Goal: Task Accomplishment & Management: Manage account settings

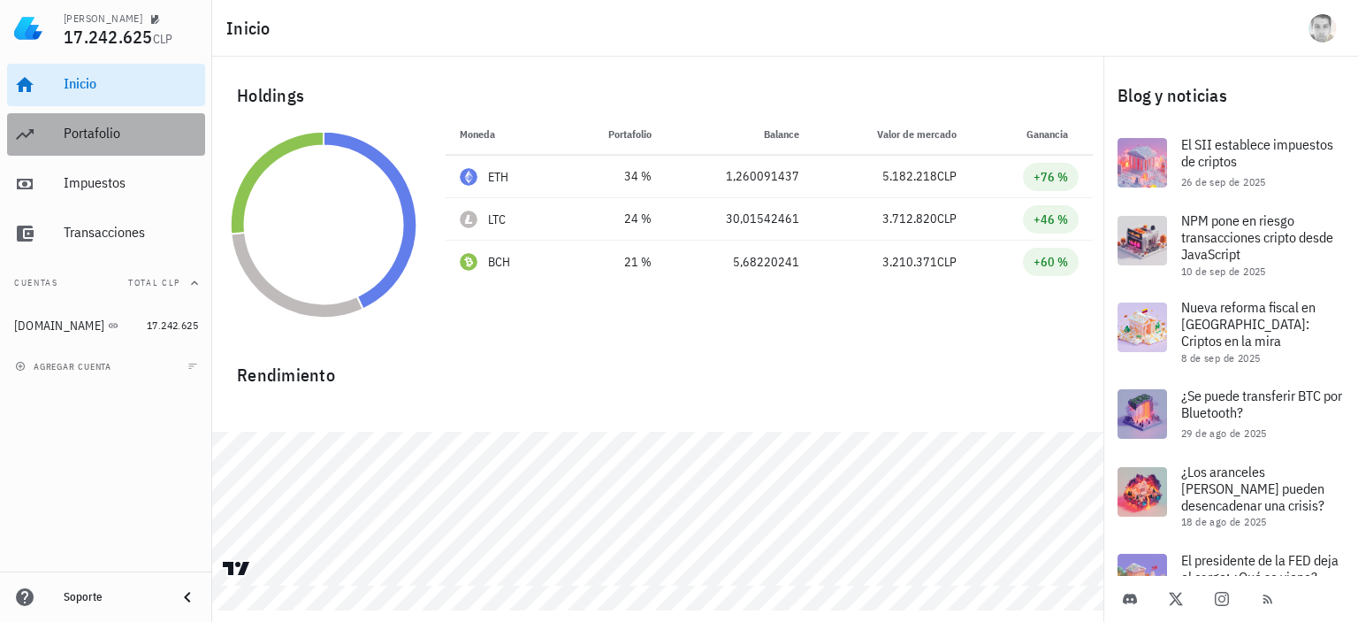
click at [106, 142] on div "Portafolio" at bounding box center [131, 134] width 134 height 40
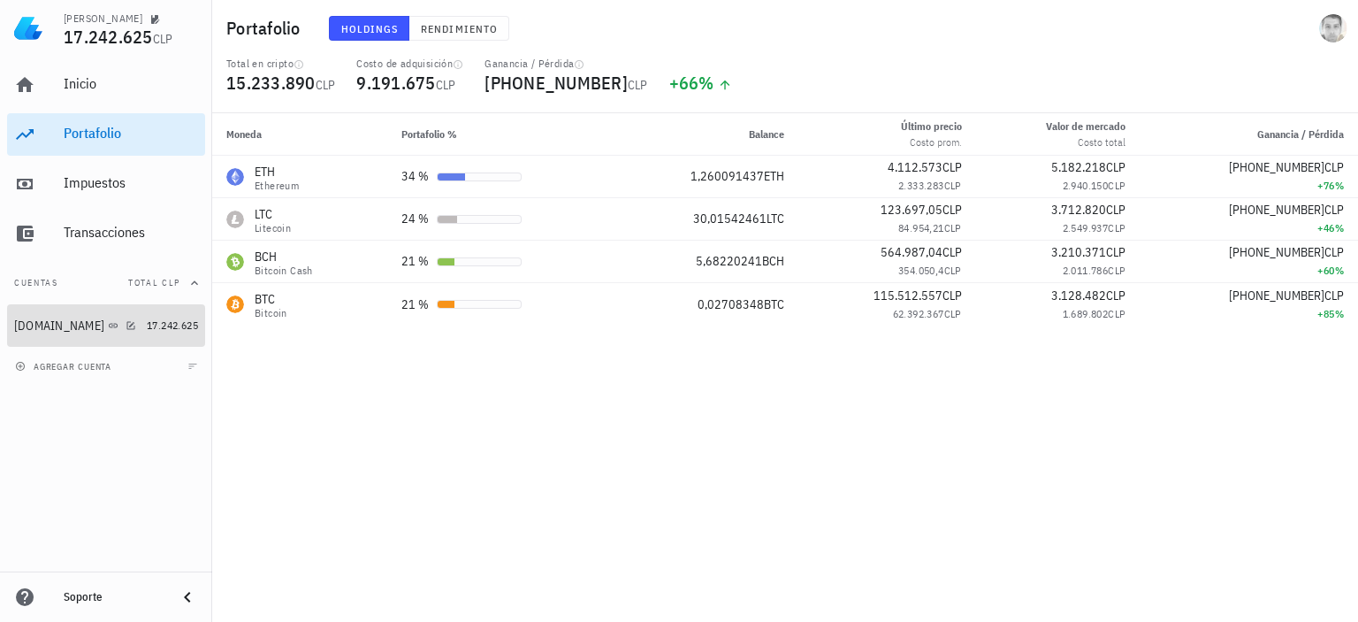
click at [42, 330] on div "Buda.com" at bounding box center [59, 325] width 90 height 15
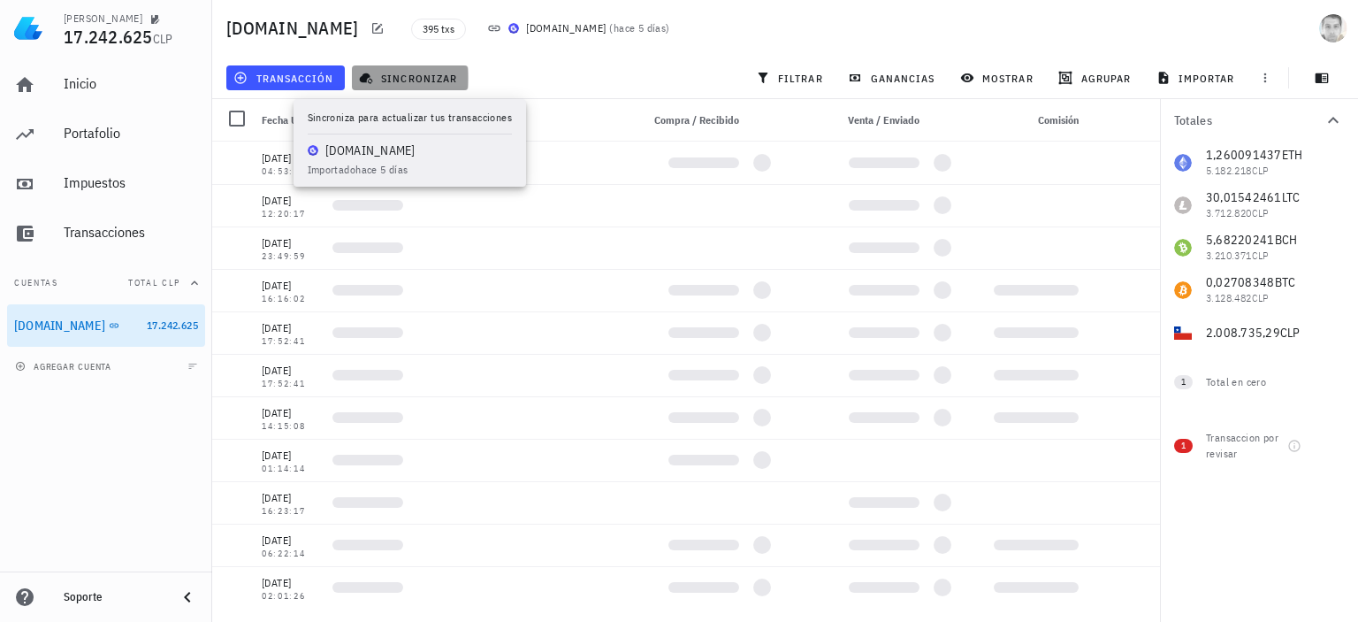
click at [385, 73] on span "sincronizar" at bounding box center [409, 78] width 95 height 14
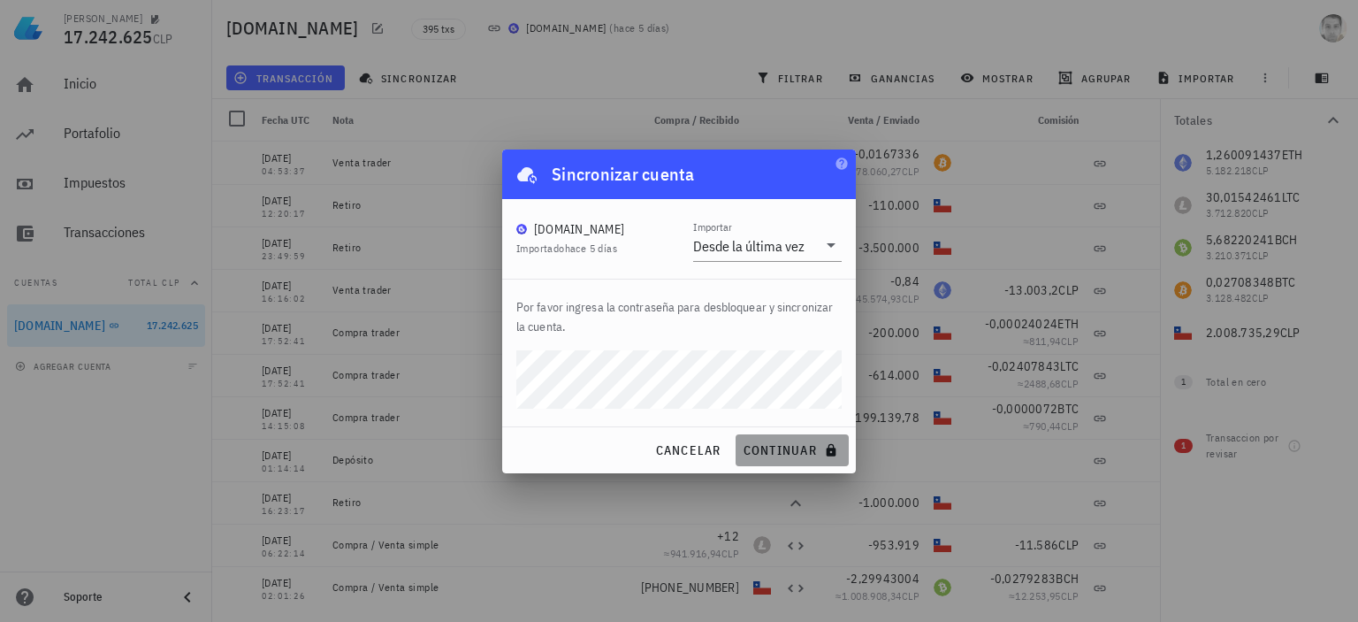
click at [790, 449] on span "continuar" at bounding box center [792, 450] width 99 height 16
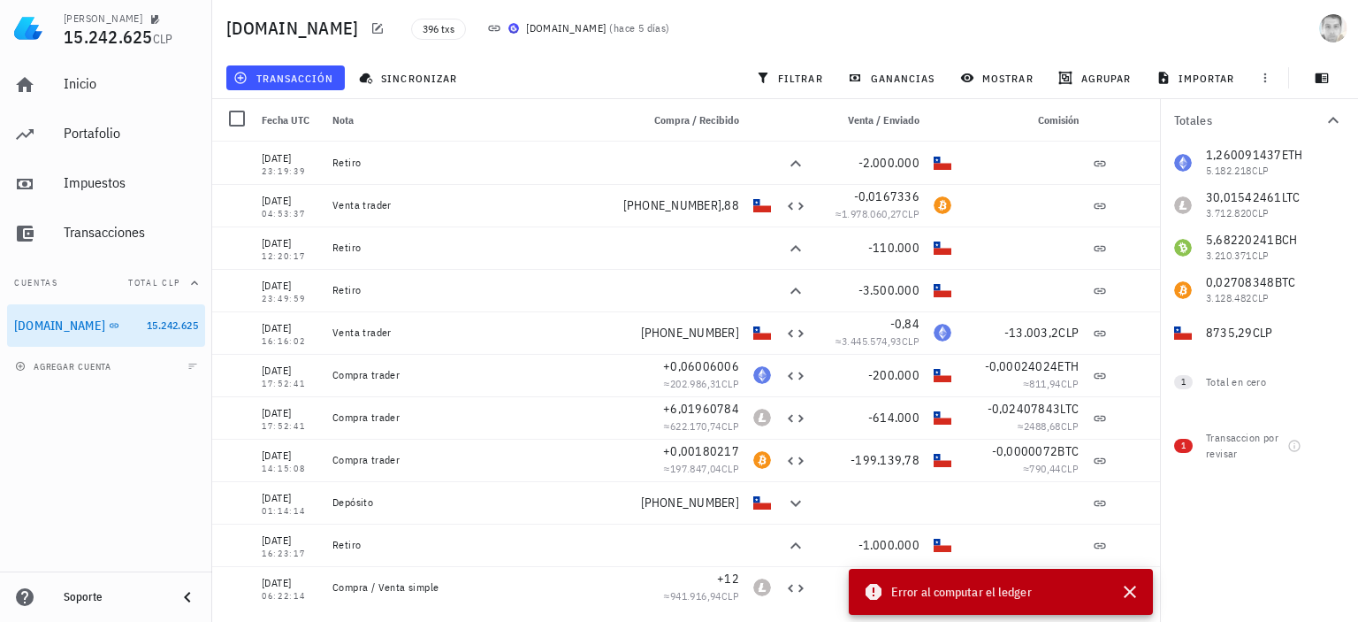
click at [888, 589] on div "Error al computar el ledger" at bounding box center [981, 591] width 237 height 21
click at [1140, 589] on button "button" at bounding box center [1130, 592] width 32 height 32
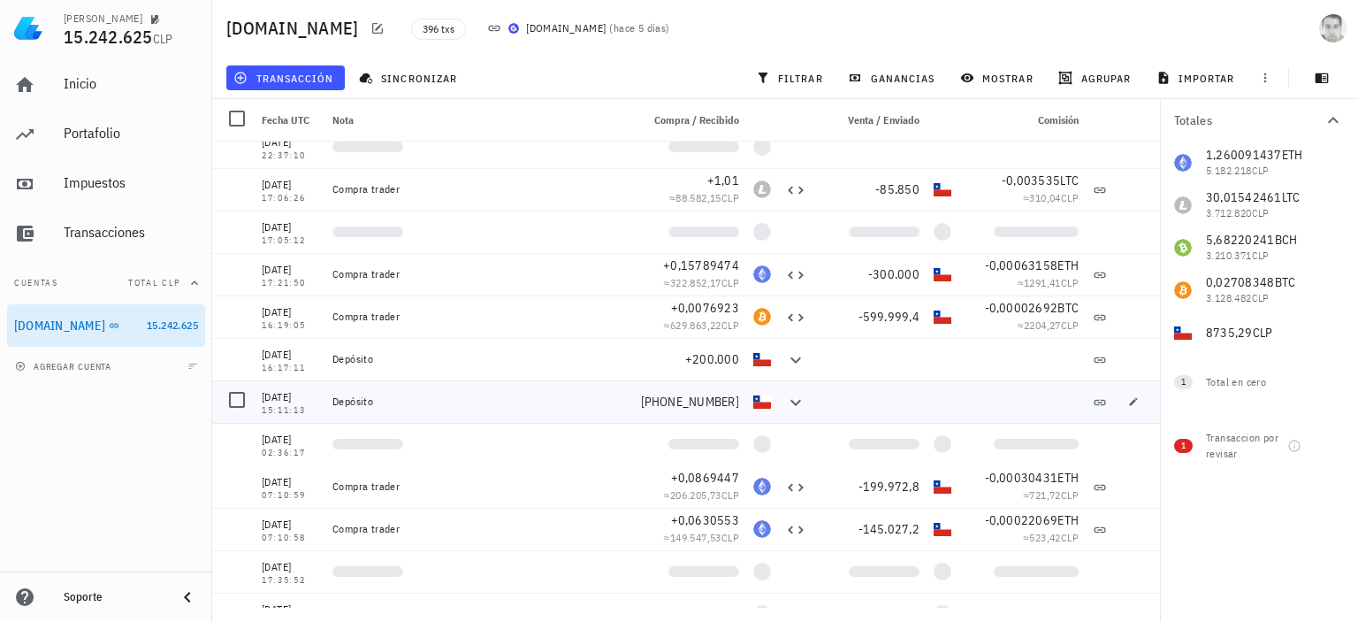
scroll to position [796, 0]
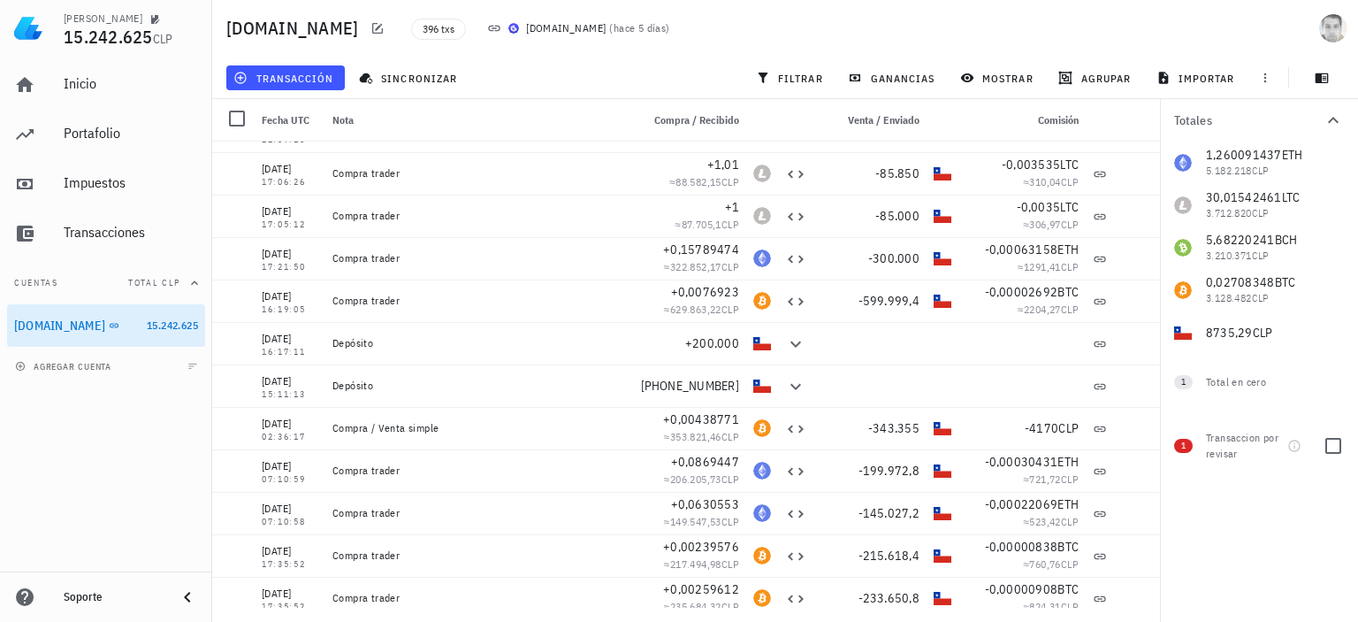
click at [1221, 456] on div "Transaccion por revisar" at bounding box center [1243, 446] width 74 height 32
click at [1181, 447] on span "1" at bounding box center [1183, 446] width 4 height 14
click at [1293, 447] on icon "button" at bounding box center [1294, 446] width 14 height 14
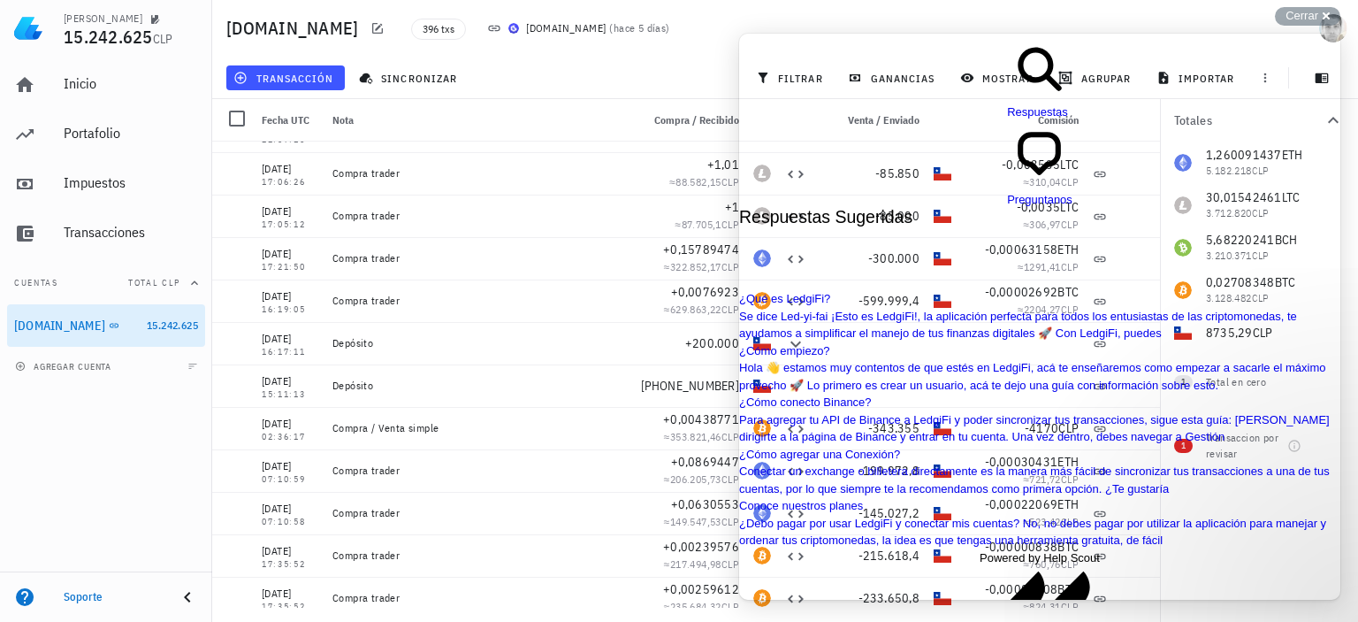
scroll to position [1934, 0]
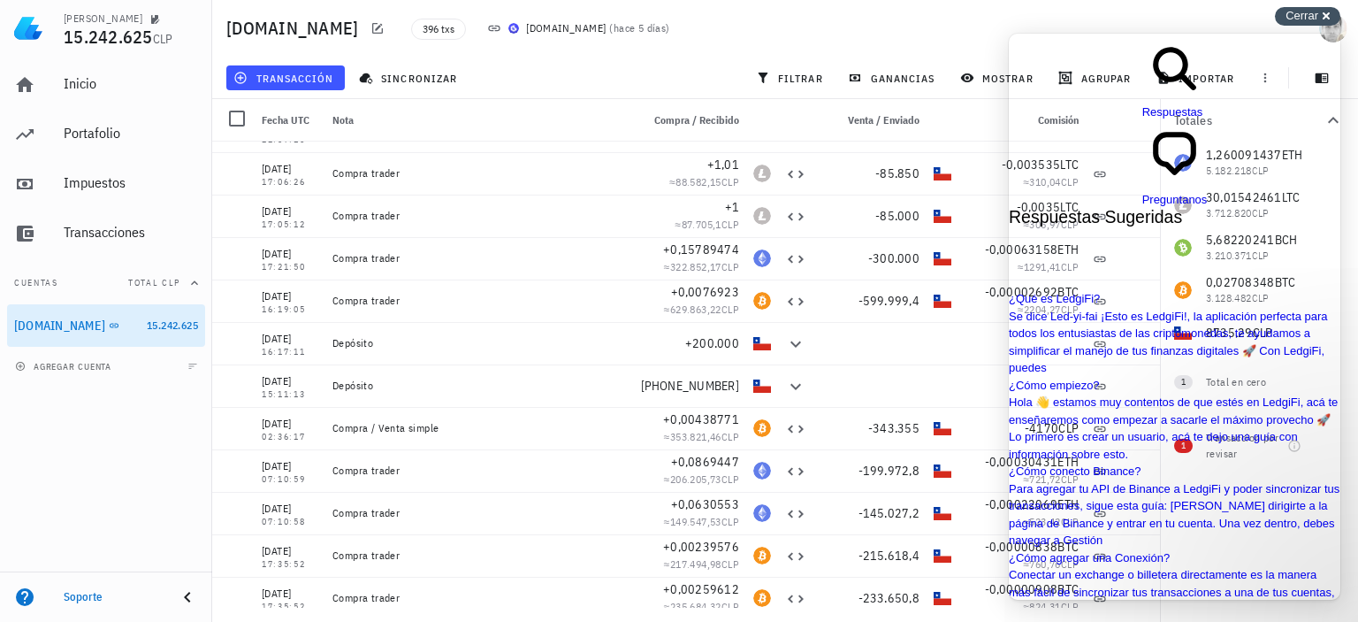
click at [1328, 10] on div "Cerrar cross-small" at bounding box center [1307, 16] width 65 height 19
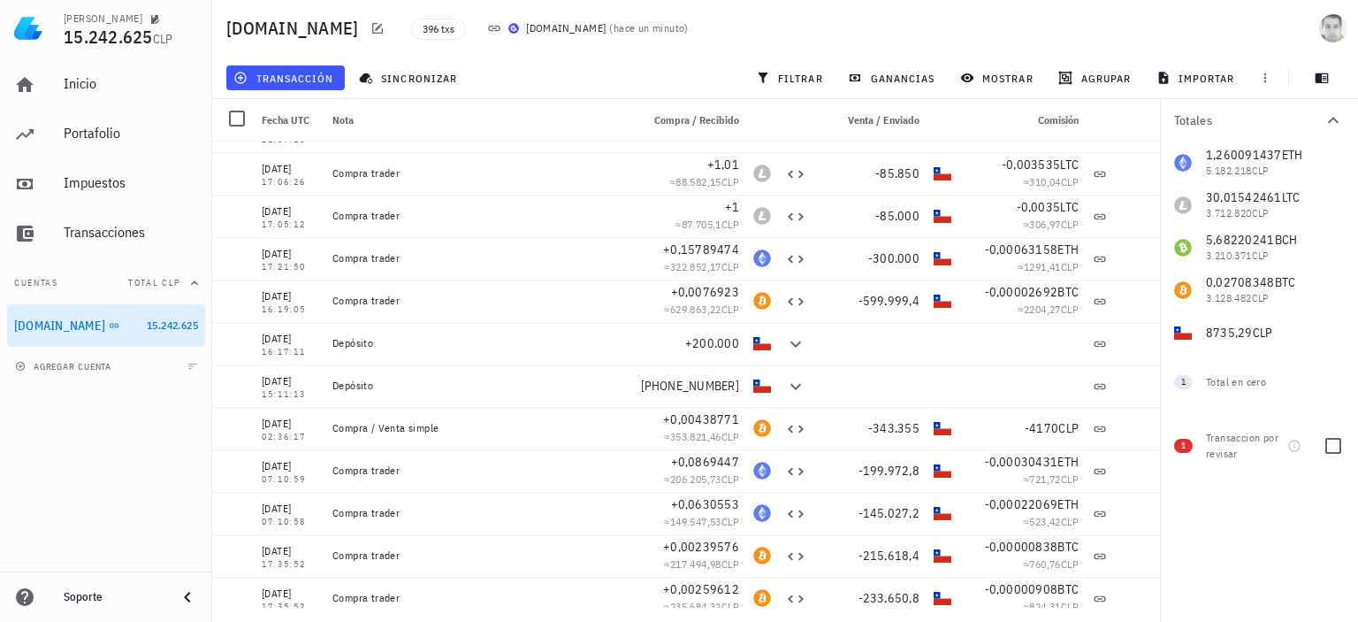
click at [1186, 439] on span "1" at bounding box center [1183, 446] width 19 height 14
click at [1195, 384] on div "1 Total en cero" at bounding box center [1259, 379] width 198 height 50
click at [1340, 445] on div at bounding box center [1333, 446] width 30 height 30
checkbox input "true"
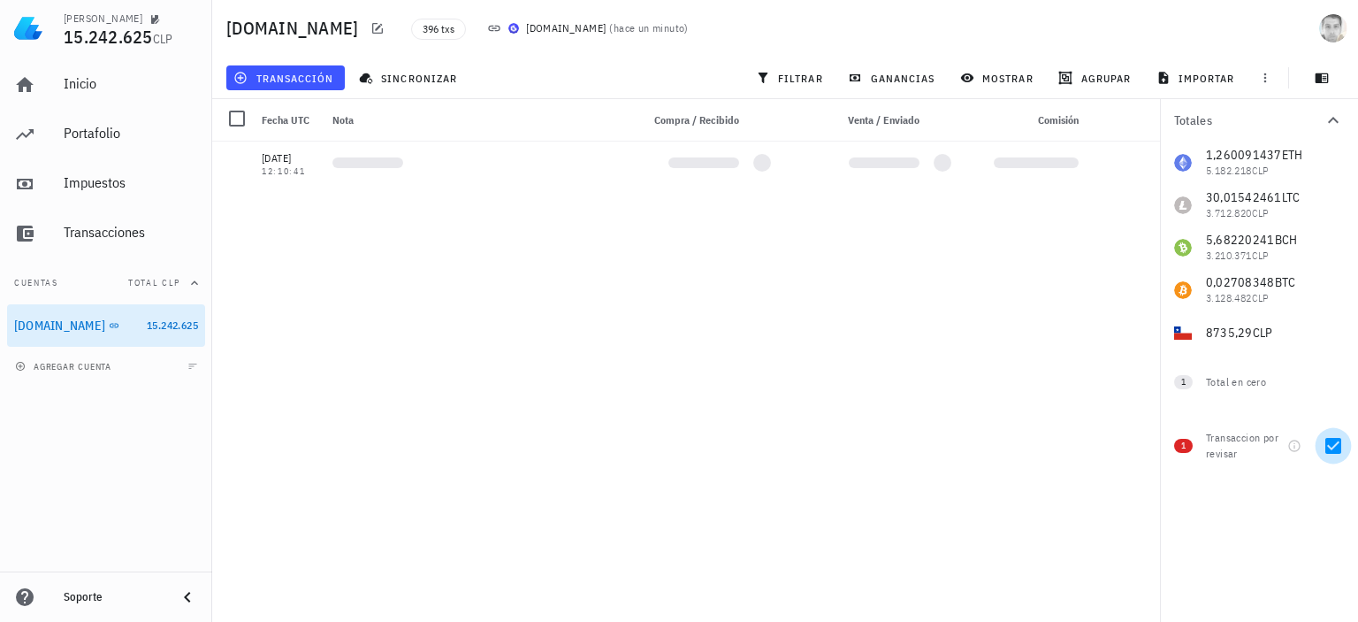
scroll to position [0, 0]
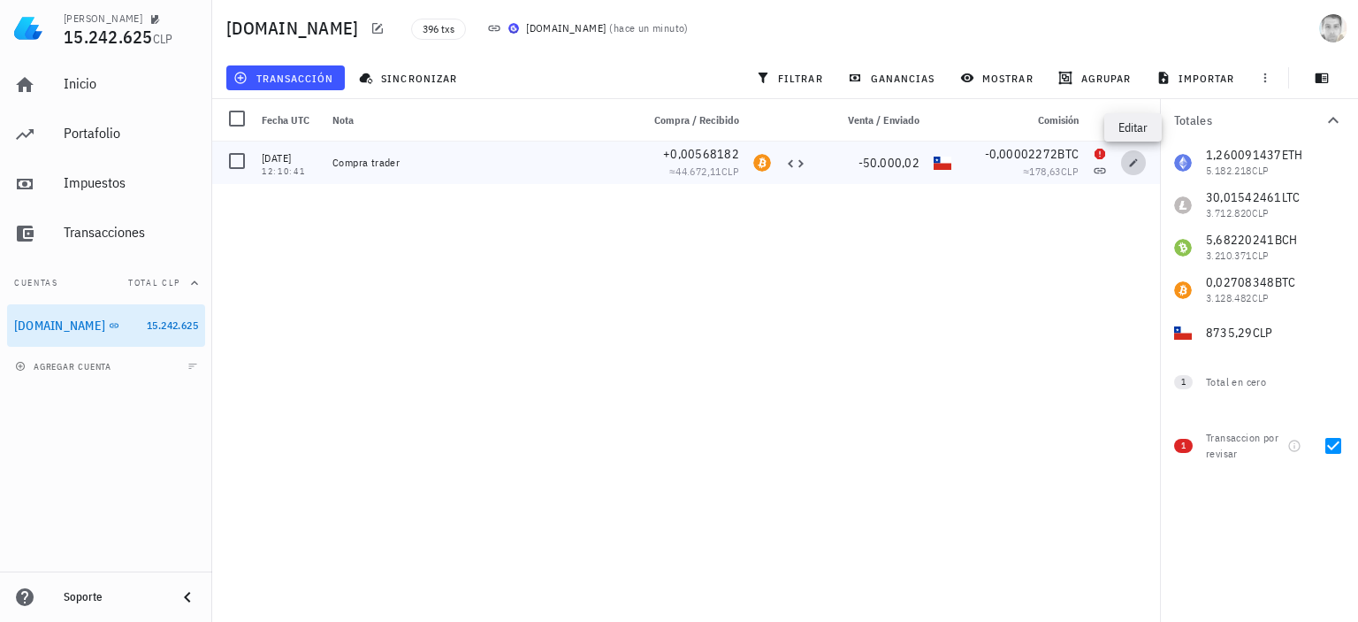
click at [1129, 162] on icon "button" at bounding box center [1133, 162] width 11 height 11
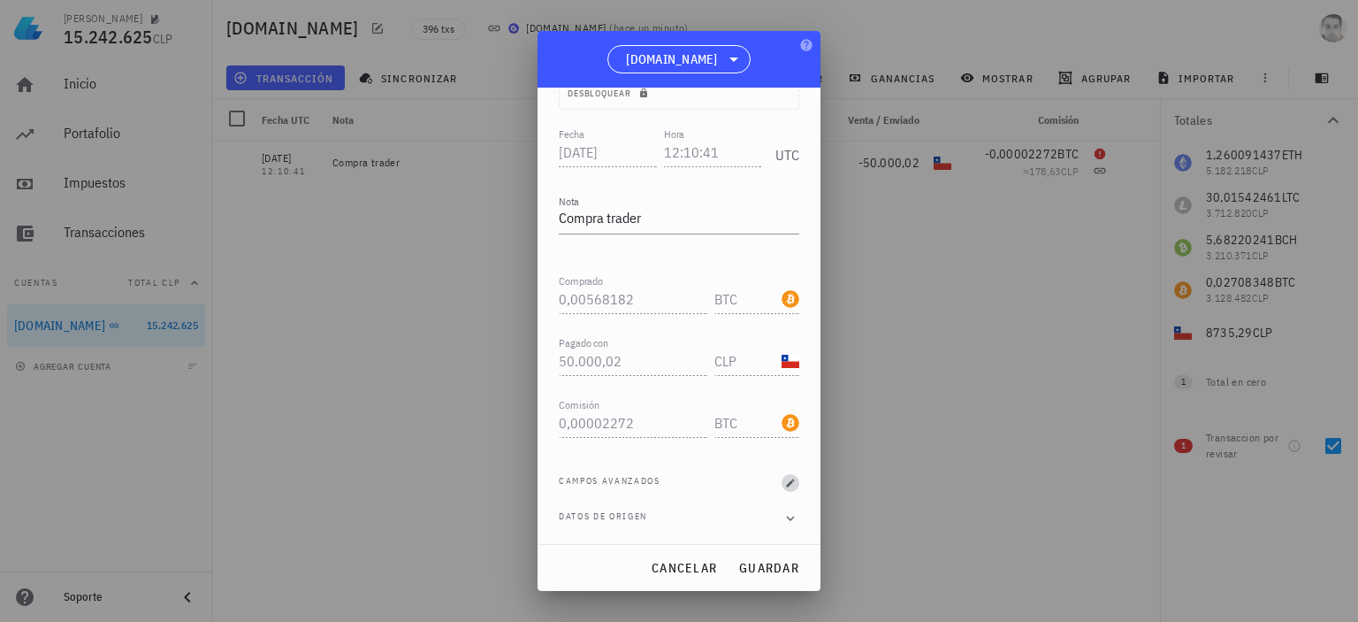
click at [782, 484] on span "button" at bounding box center [791, 482] width 18 height 11
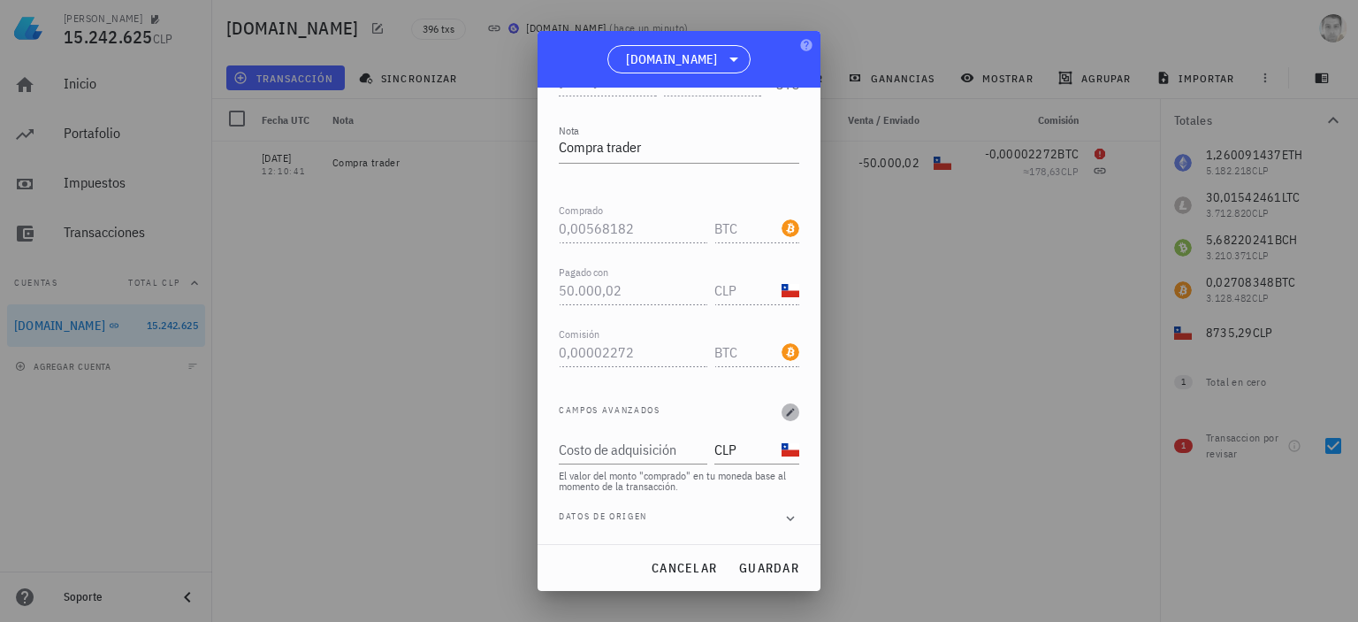
click at [785, 410] on icon "button" at bounding box center [790, 412] width 11 height 11
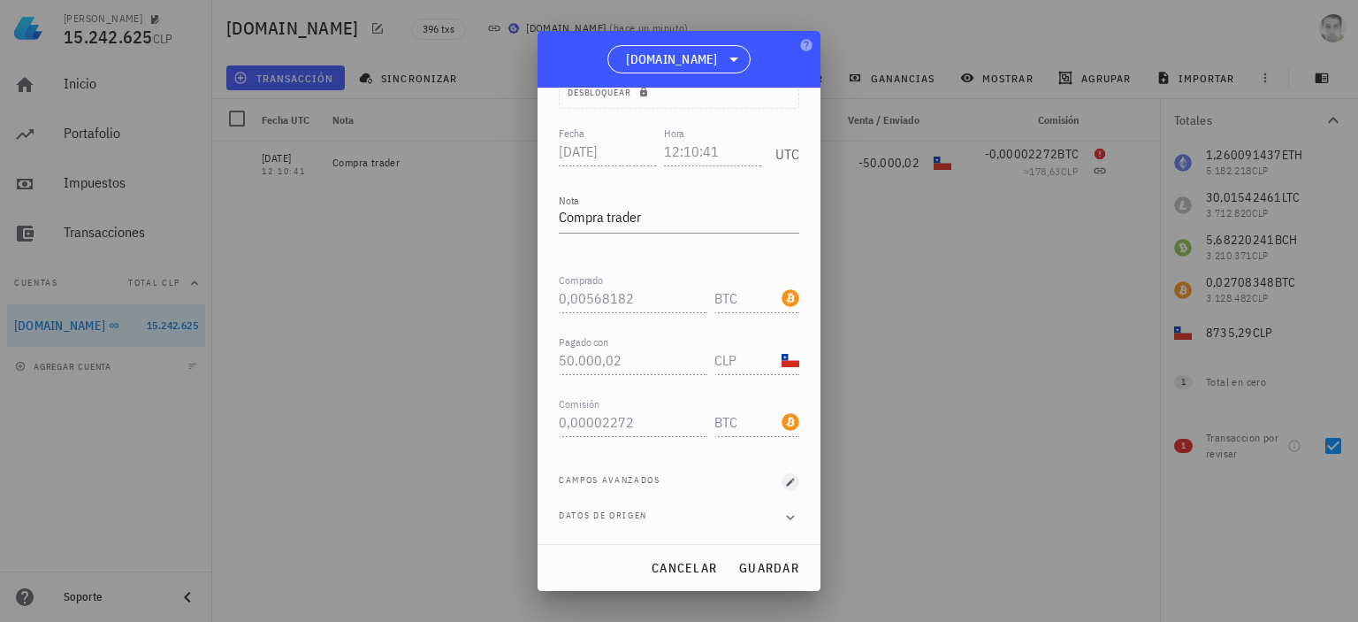
scroll to position [164, 0]
click at [782, 519] on icon "button" at bounding box center [790, 517] width 16 height 21
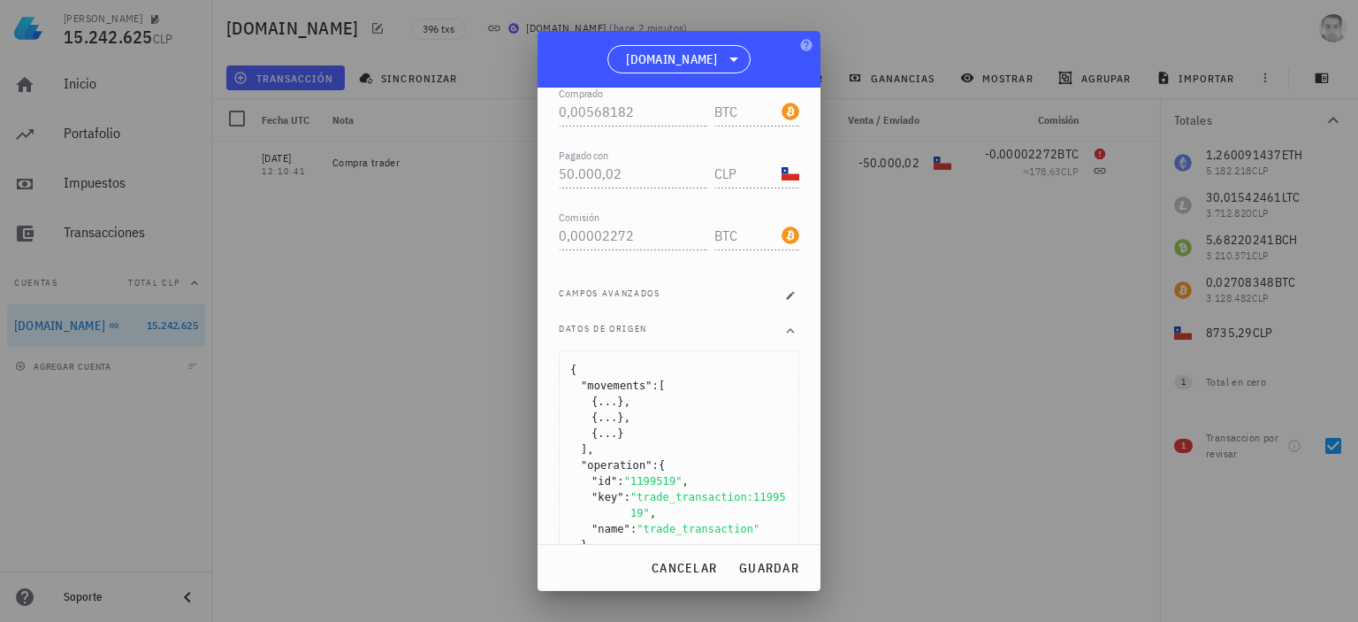
scroll to position [403, 0]
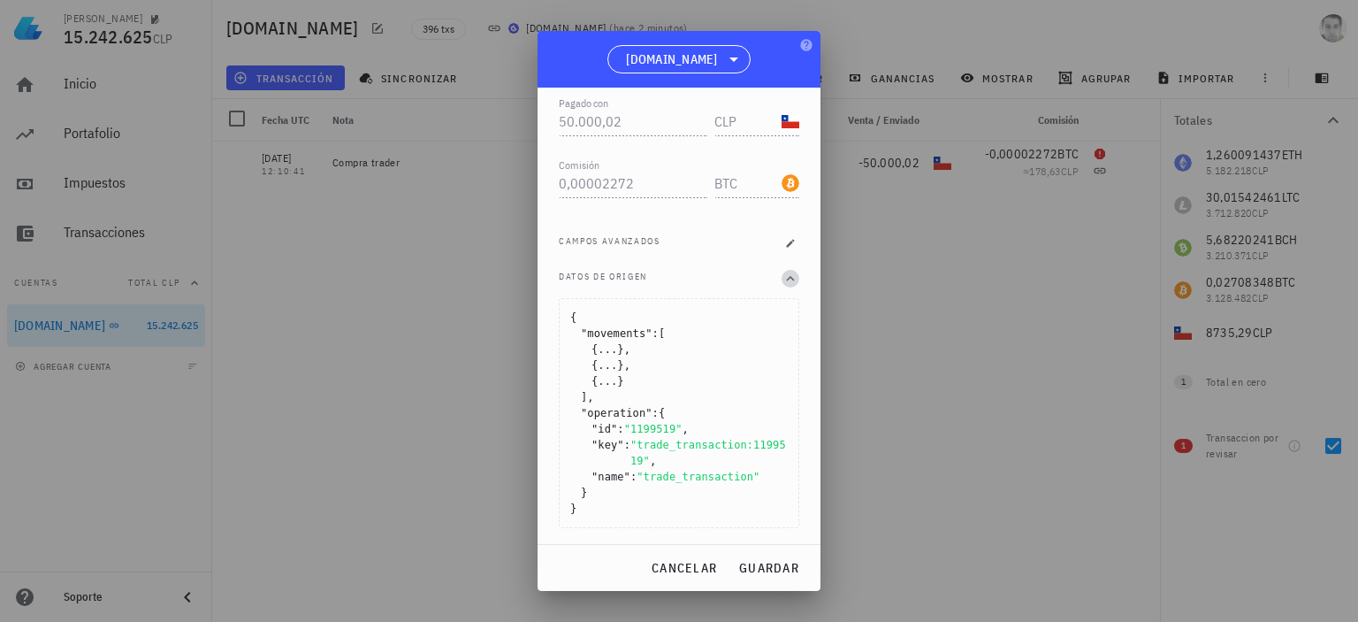
click at [782, 283] on icon "button" at bounding box center [790, 278] width 16 height 21
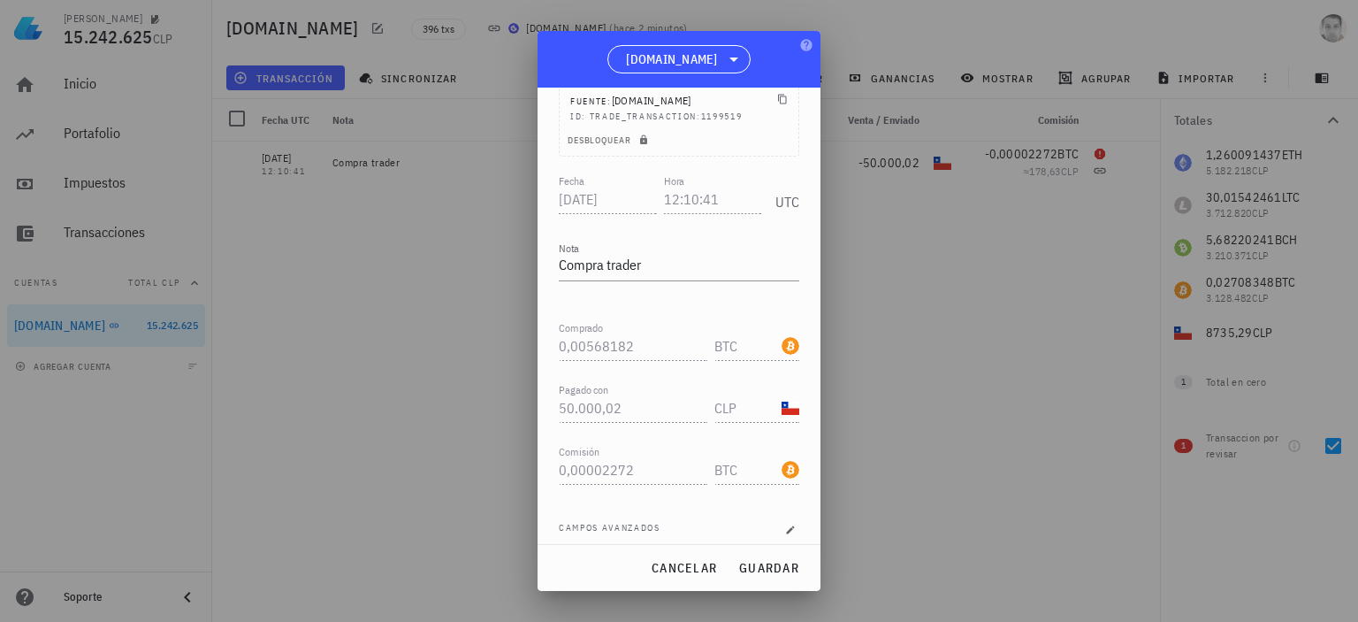
scroll to position [0, 0]
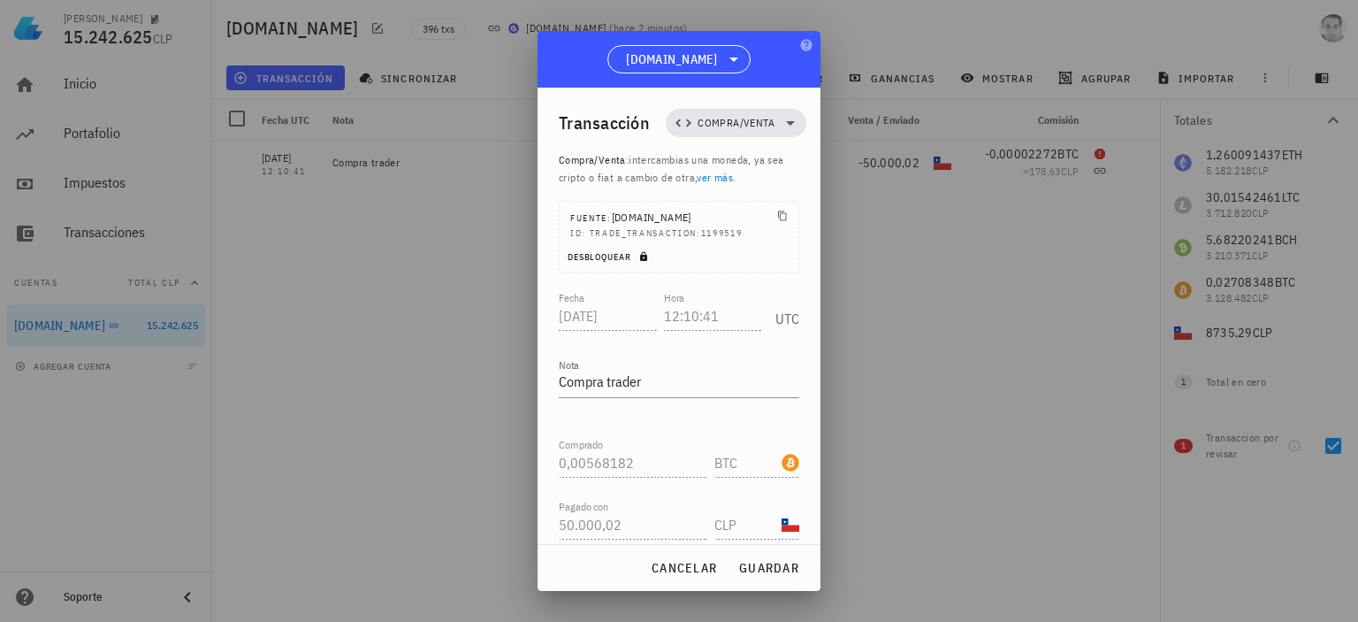
click at [637, 256] on span "Desbloquear" at bounding box center [610, 256] width 86 height 11
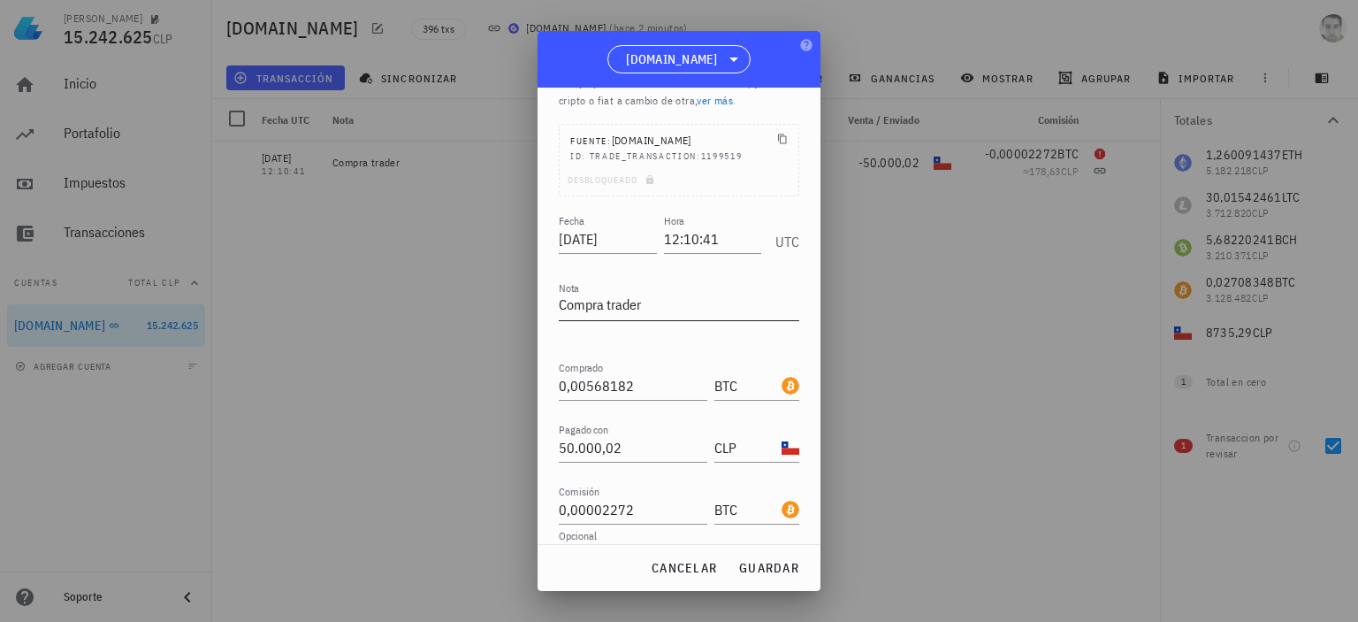
scroll to position [164, 0]
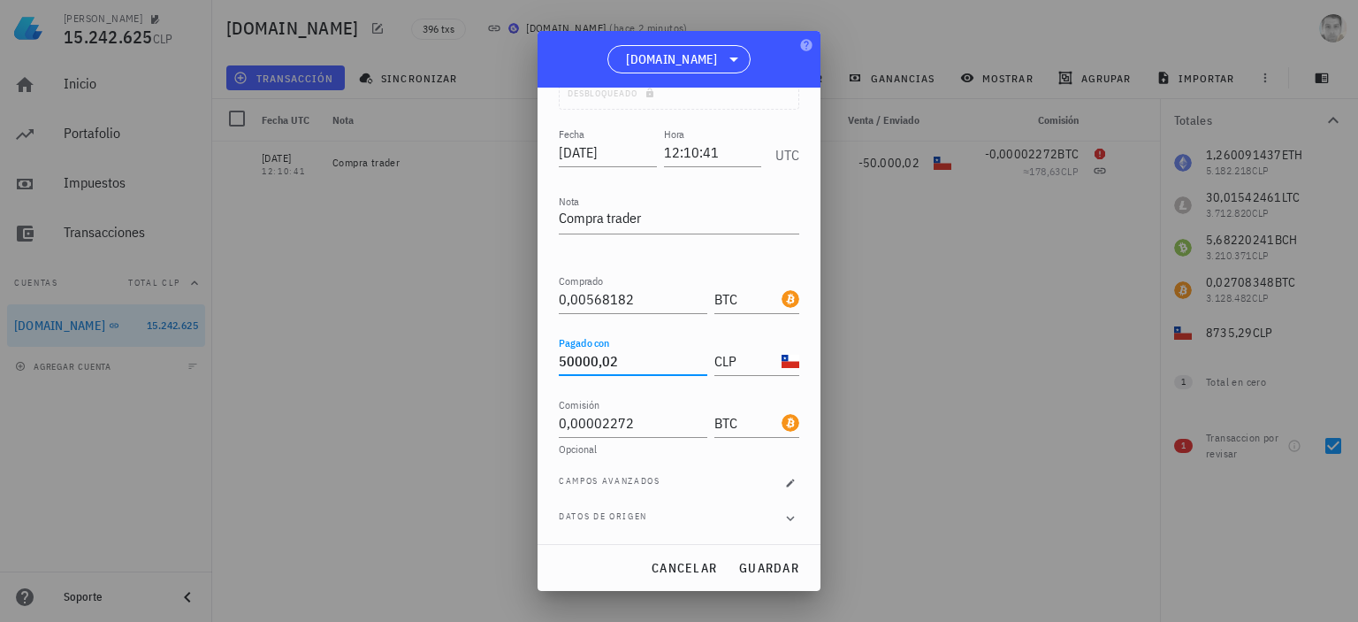
drag, startPoint x: 623, startPoint y: 357, endPoint x: 553, endPoint y: 357, distance: 70.7
click at [553, 357] on div "Transacción Compra/Venta Compra/Venta : intercambias una moneda, ya sea cripto …" at bounding box center [679, 316] width 283 height 456
click at [777, 561] on span "guardar" at bounding box center [768, 568] width 61 height 16
type input "50.000,02"
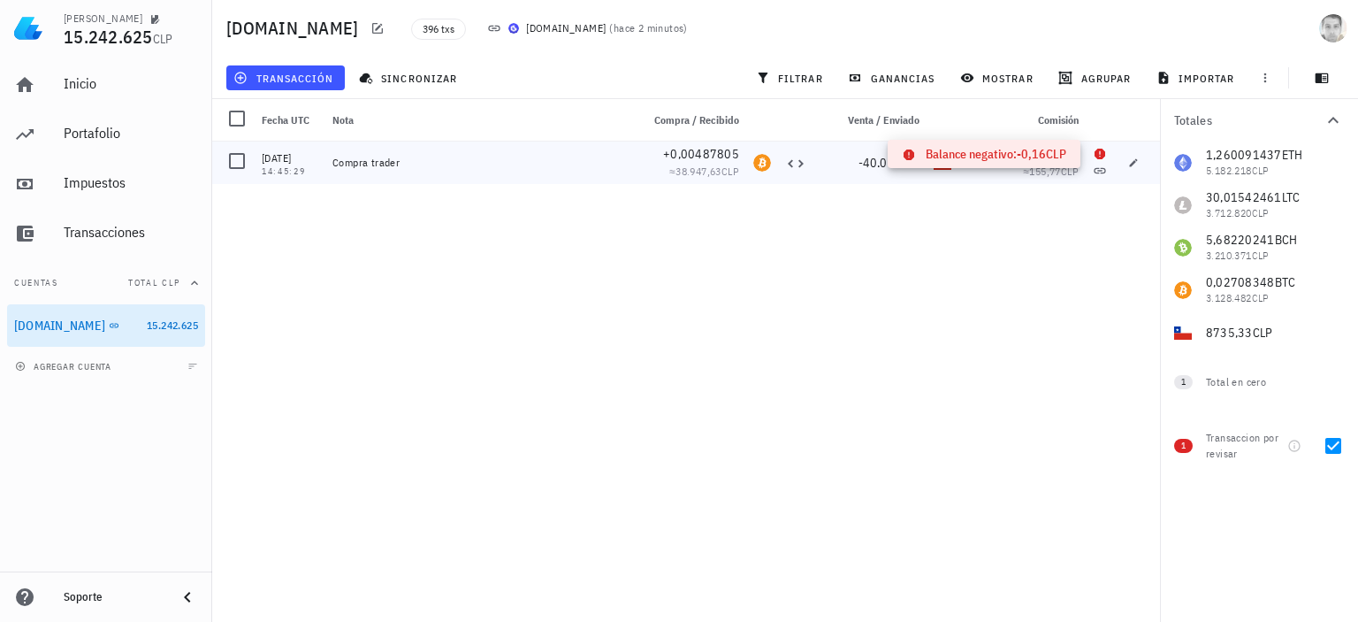
click at [1106, 149] on icon at bounding box center [1100, 154] width 14 height 14
click at [1128, 164] on icon "button" at bounding box center [1133, 162] width 11 height 11
type input "2020-09-21"
type input "14:45:29"
type input "0,00487805"
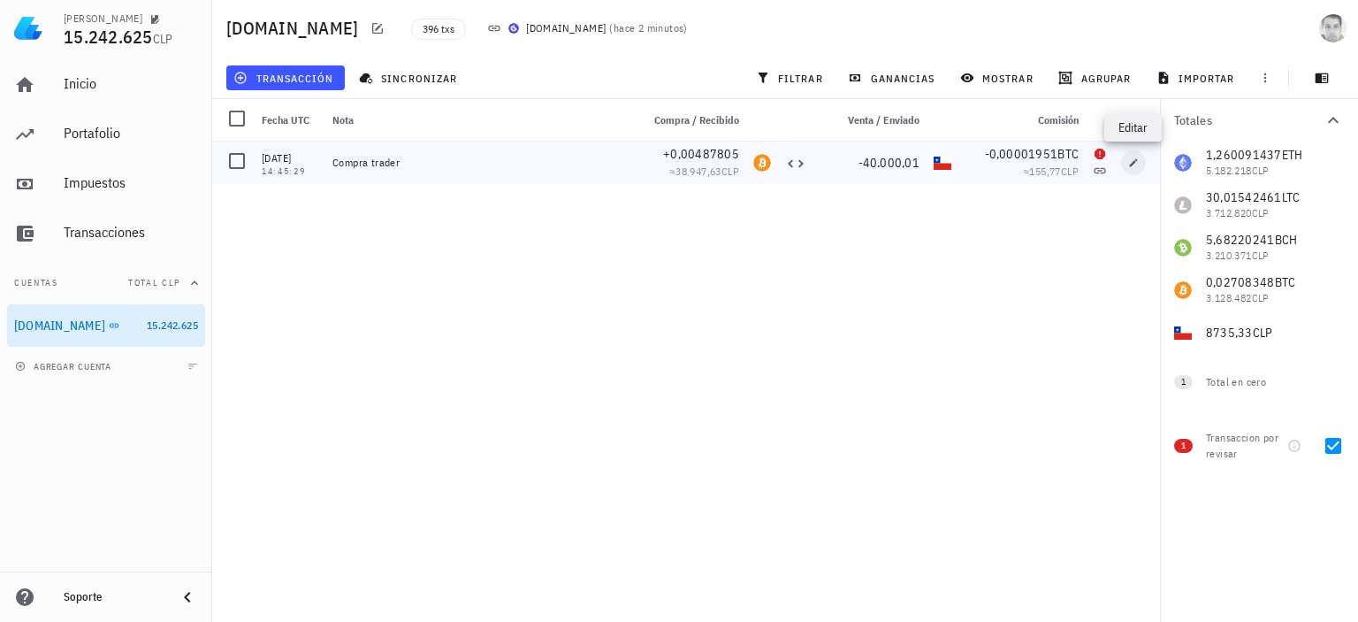
type input "40.000,01"
type input "0,00001951"
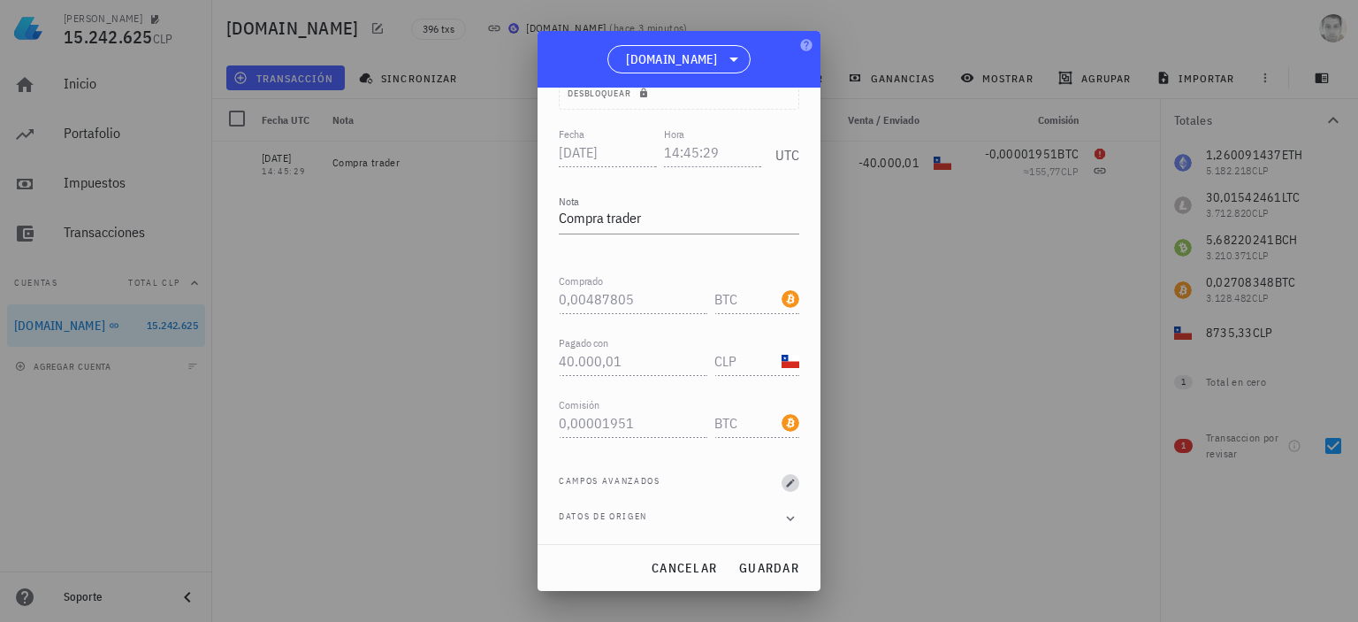
click at [782, 489] on button "button" at bounding box center [791, 483] width 18 height 18
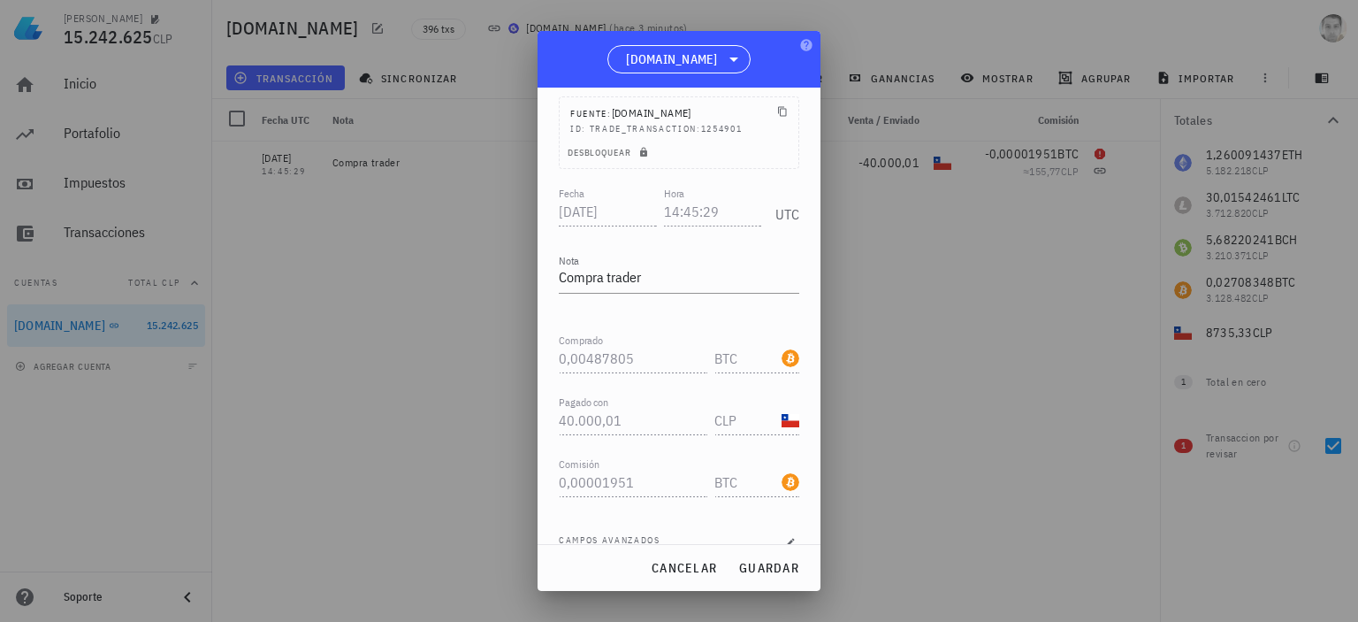
scroll to position [75, 0]
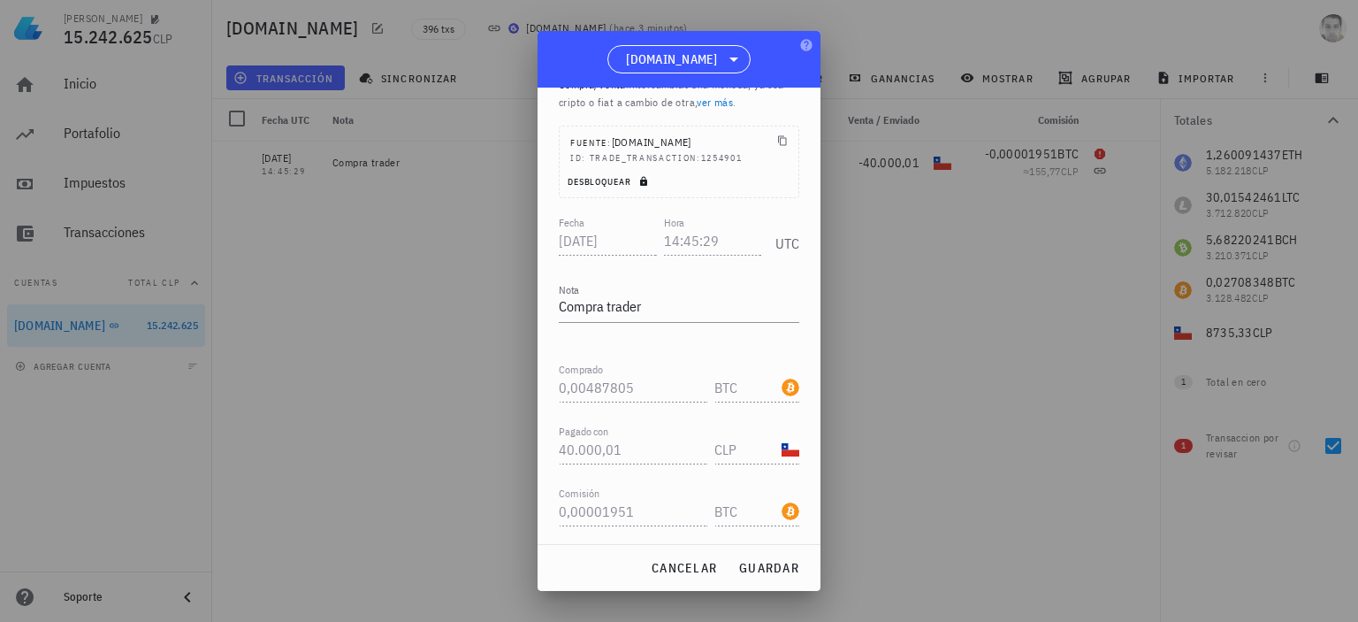
click at [620, 177] on span "Desbloquear" at bounding box center [610, 181] width 86 height 11
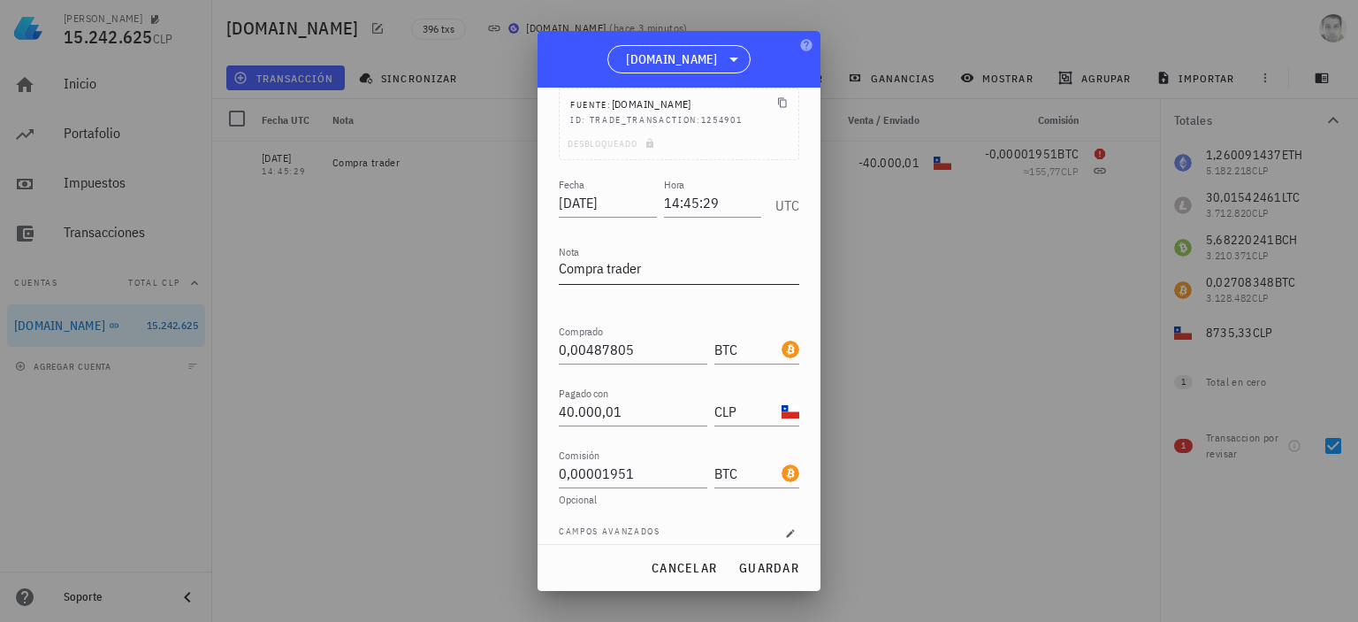
scroll to position [234, 0]
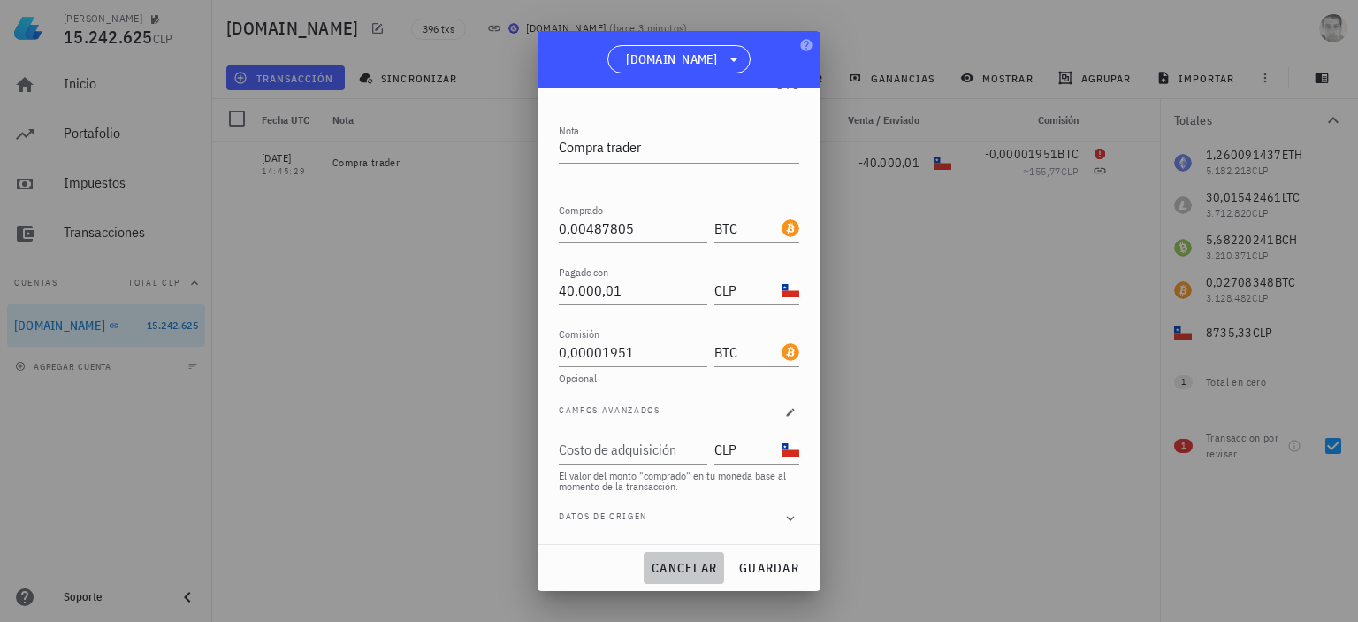
click at [685, 562] on span "cancelar" at bounding box center [684, 568] width 66 height 16
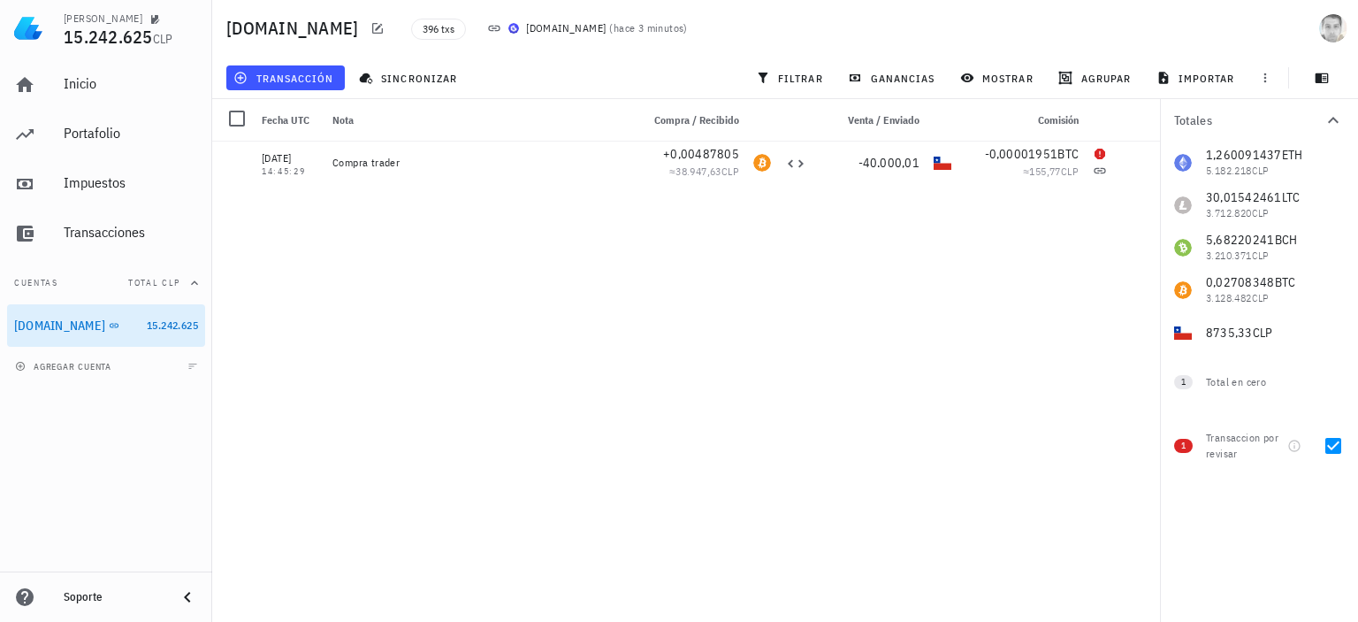
scroll to position [0, 0]
click at [1137, 162] on icon "button" at bounding box center [1133, 162] width 11 height 11
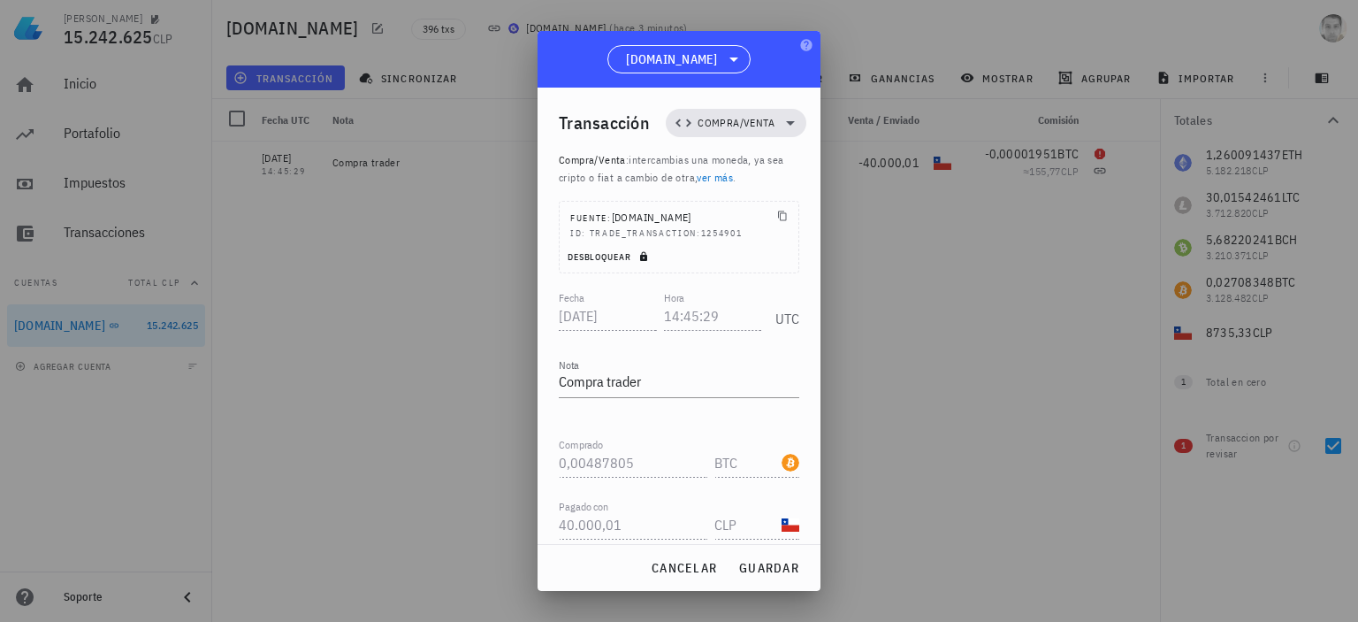
click at [631, 256] on span "Desbloquear" at bounding box center [610, 256] width 86 height 11
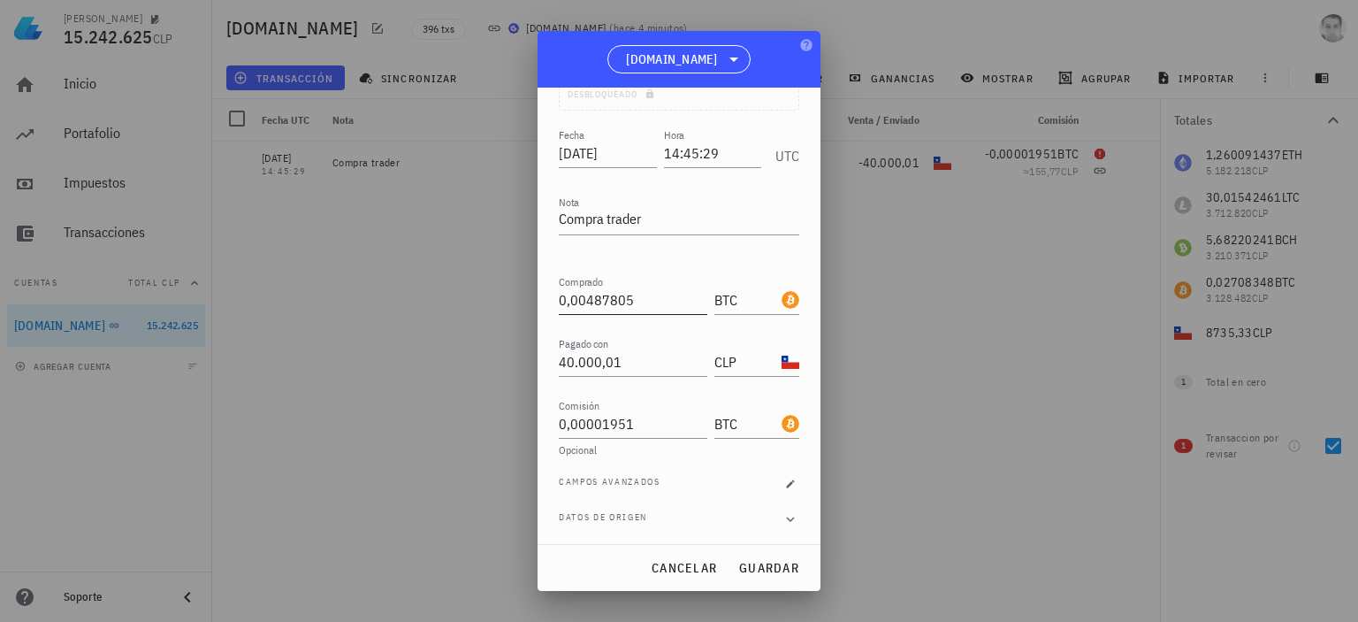
scroll to position [164, 0]
drag, startPoint x: 636, startPoint y: 357, endPoint x: 485, endPoint y: 362, distance: 150.4
click at [489, 362] on div "claudio 15.242.625 CLP Inicio Portafolio Impuestos Transacciones Cuentas Total …" at bounding box center [679, 311] width 1358 height 622
paste input "39999,85"
click at [771, 569] on span "guardar" at bounding box center [768, 568] width 61 height 16
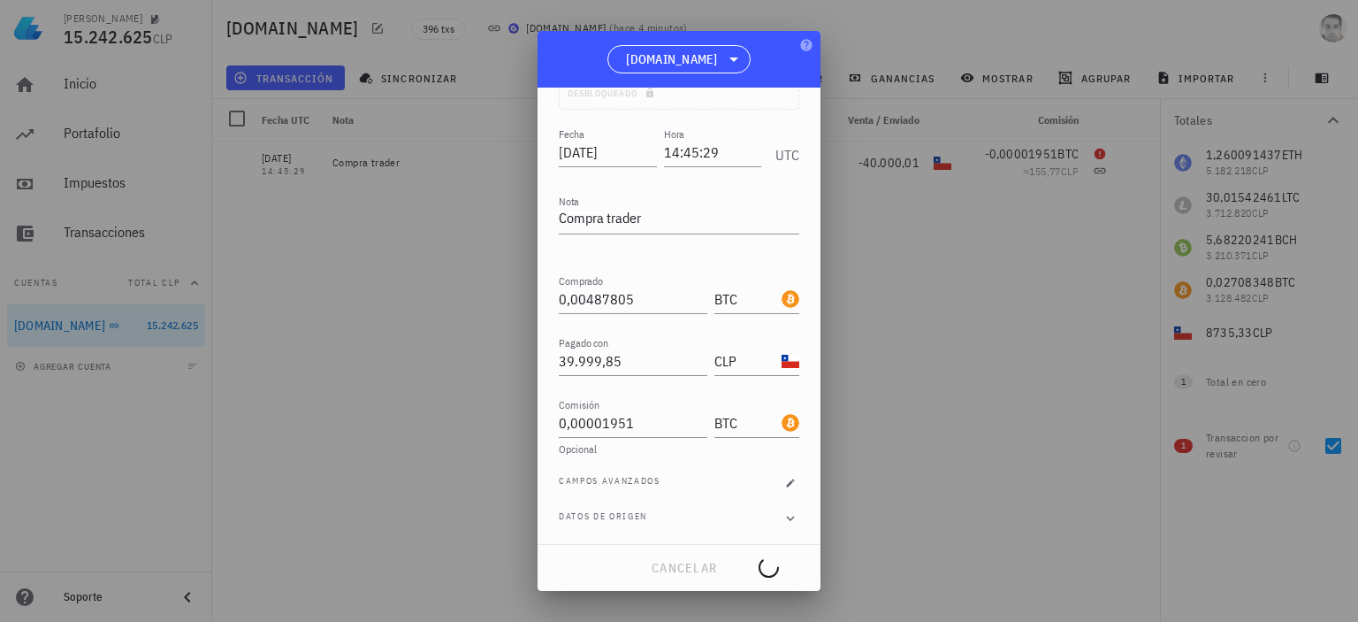
type input "40.000,01"
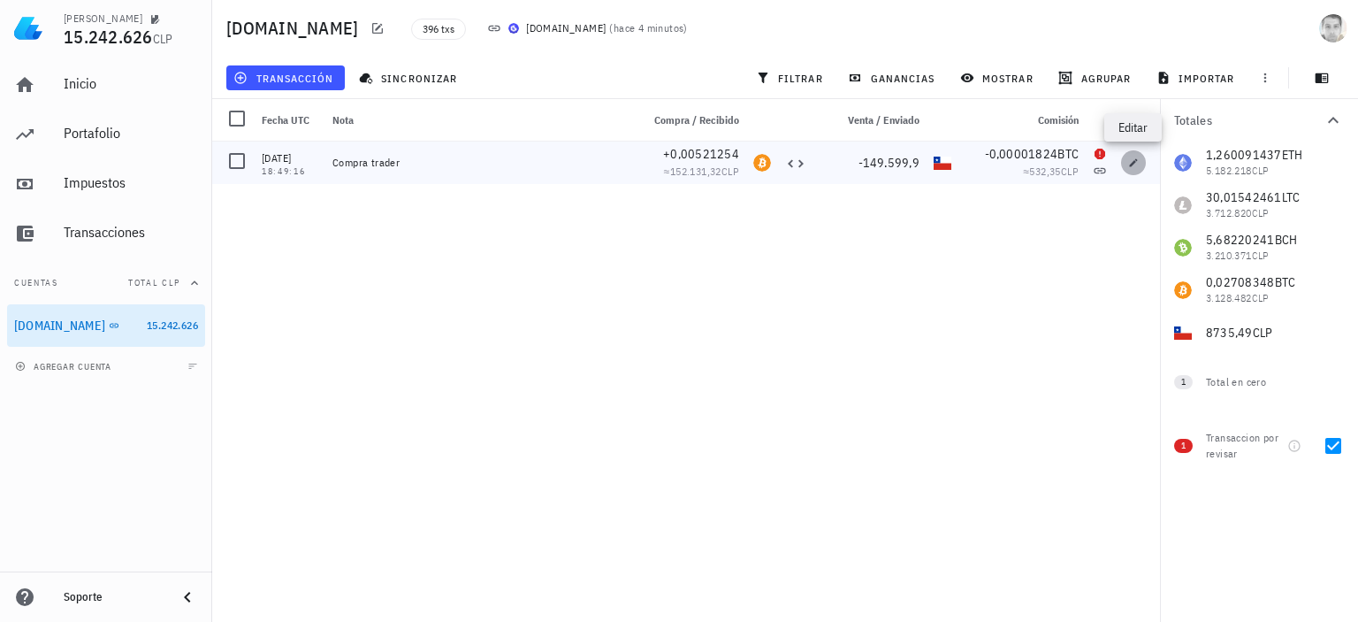
click at [1133, 162] on icon "button" at bounding box center [1134, 162] width 8 height 8
type input "2021-06-14"
type input "18:49:16"
type input "0,00521254"
type input "149.599,9"
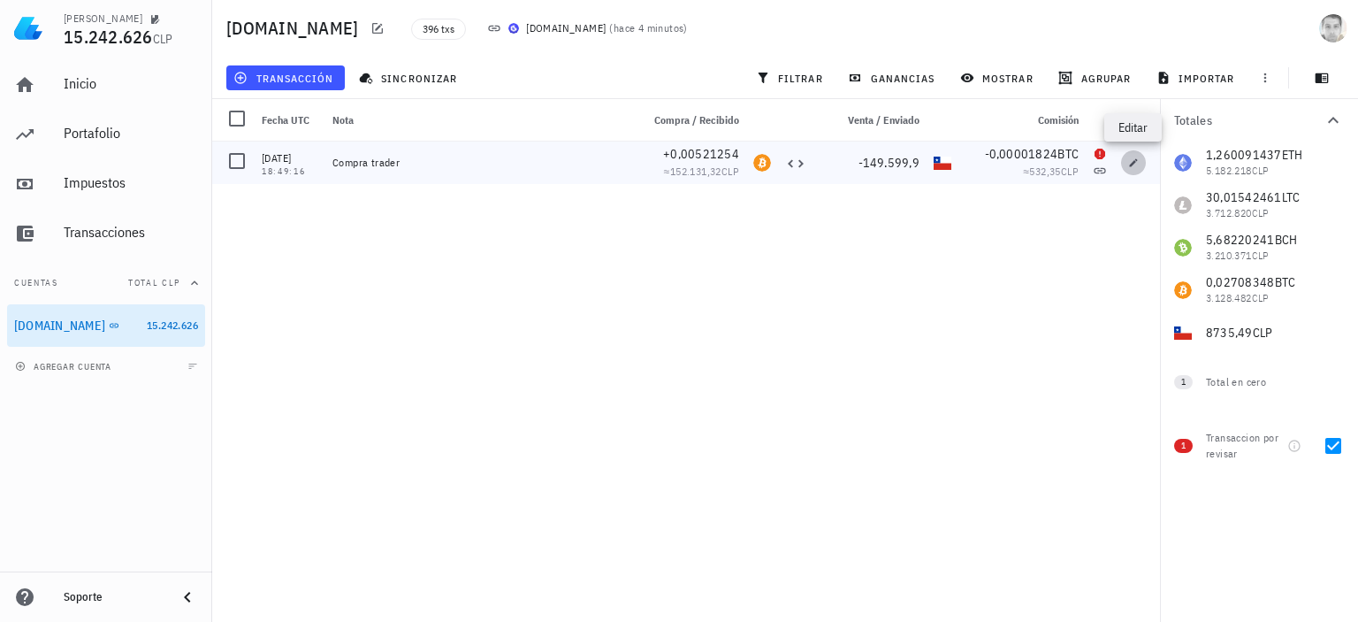
type input "0,00001824"
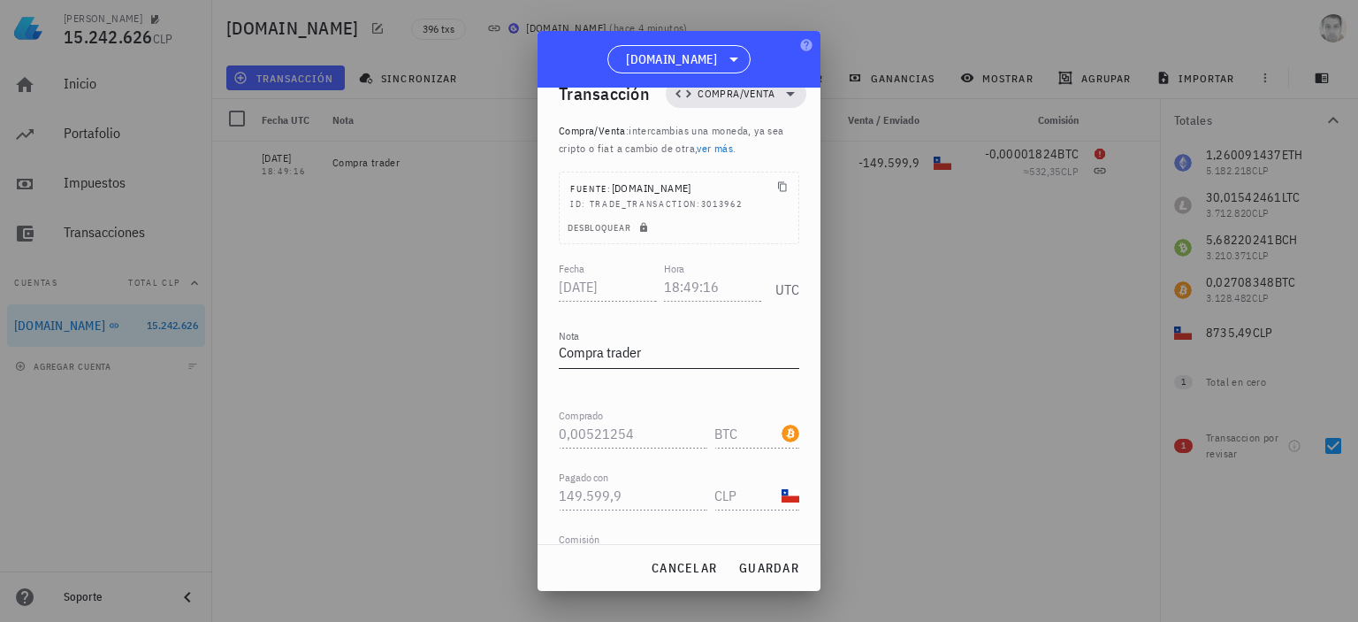
scroll to position [0, 0]
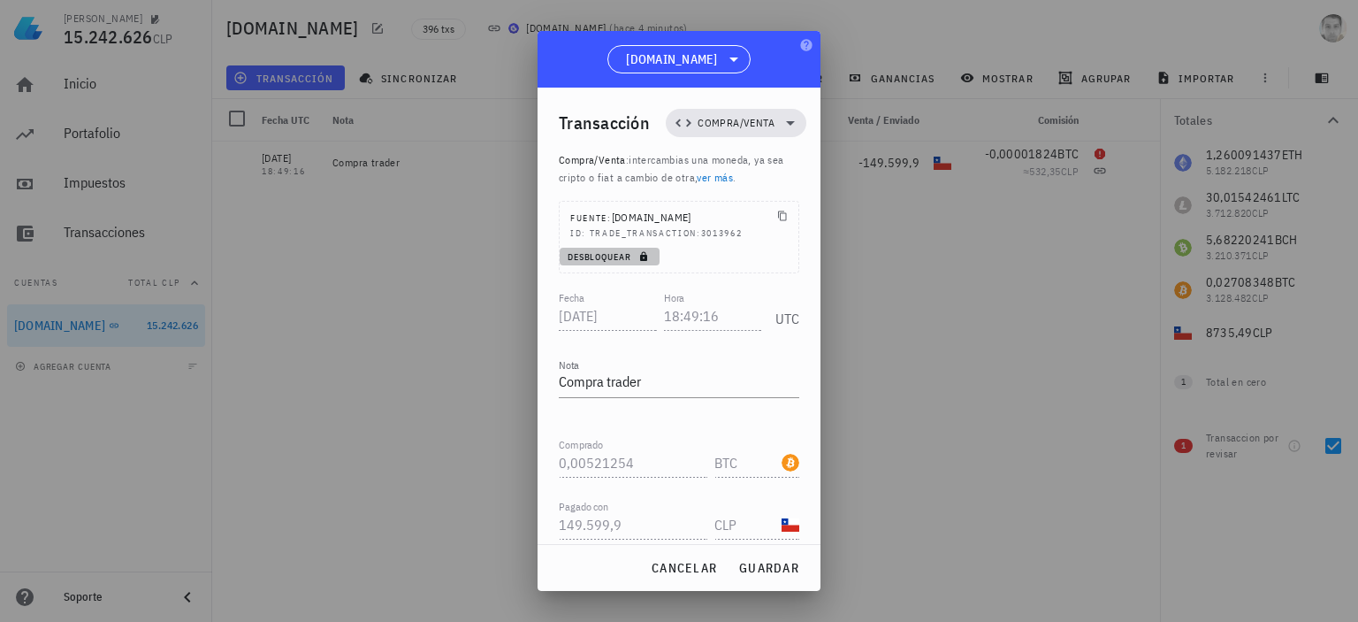
click at [632, 263] on button "Desbloquear" at bounding box center [610, 257] width 100 height 18
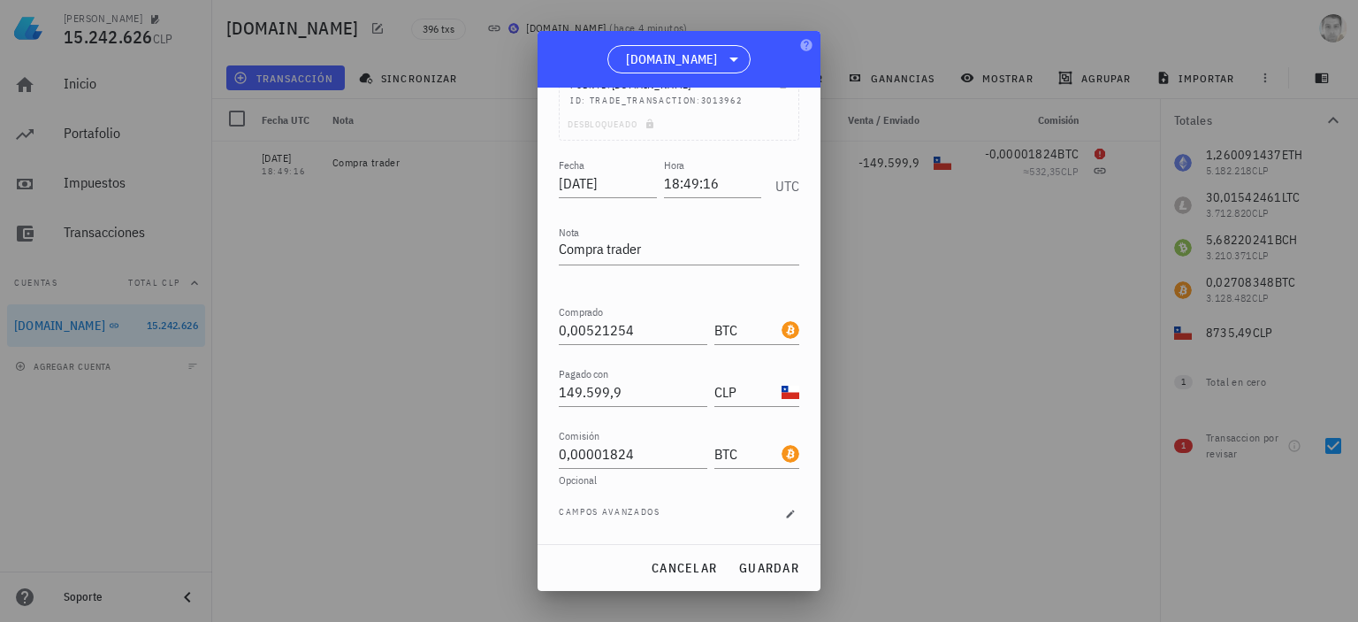
scroll to position [164, 0]
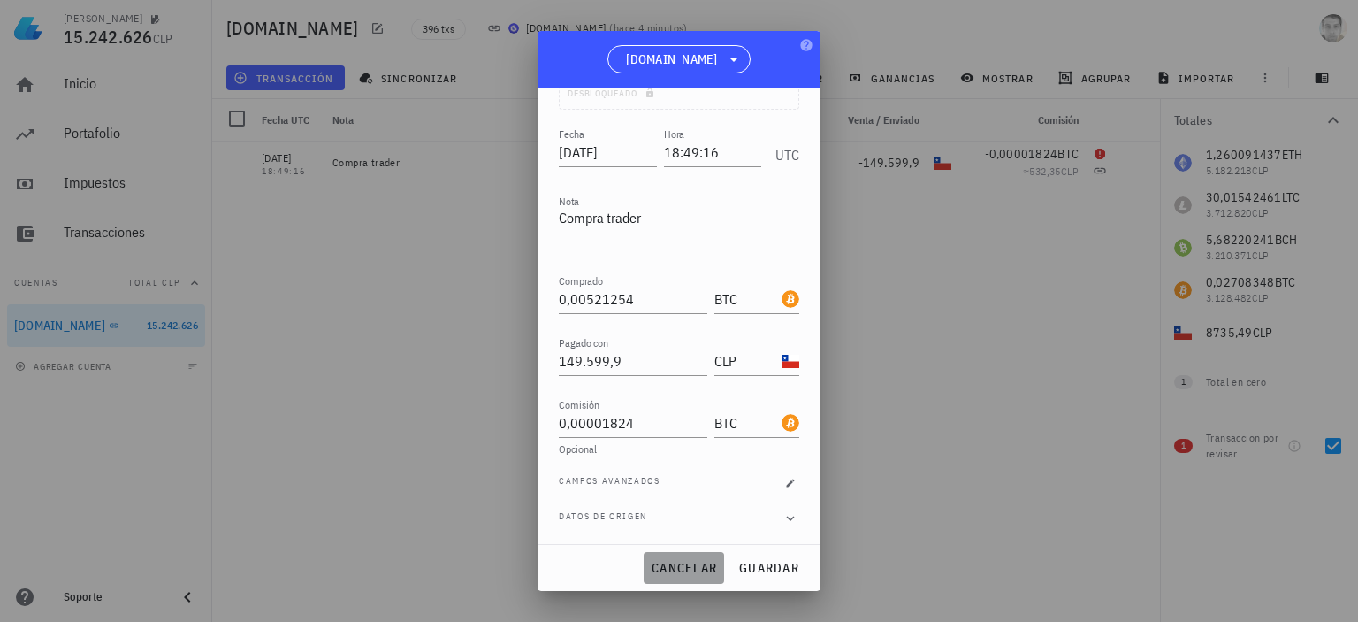
click at [693, 565] on span "cancelar" at bounding box center [684, 568] width 66 height 16
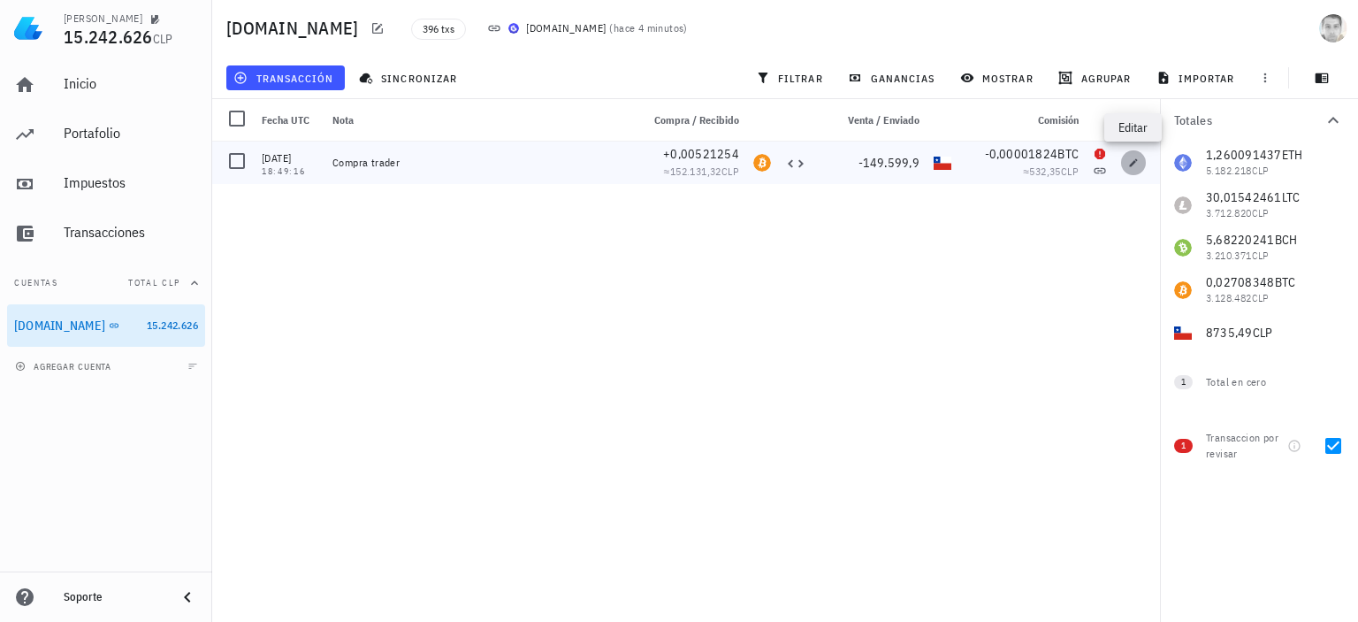
click at [1128, 162] on icon "button" at bounding box center [1133, 162] width 11 height 11
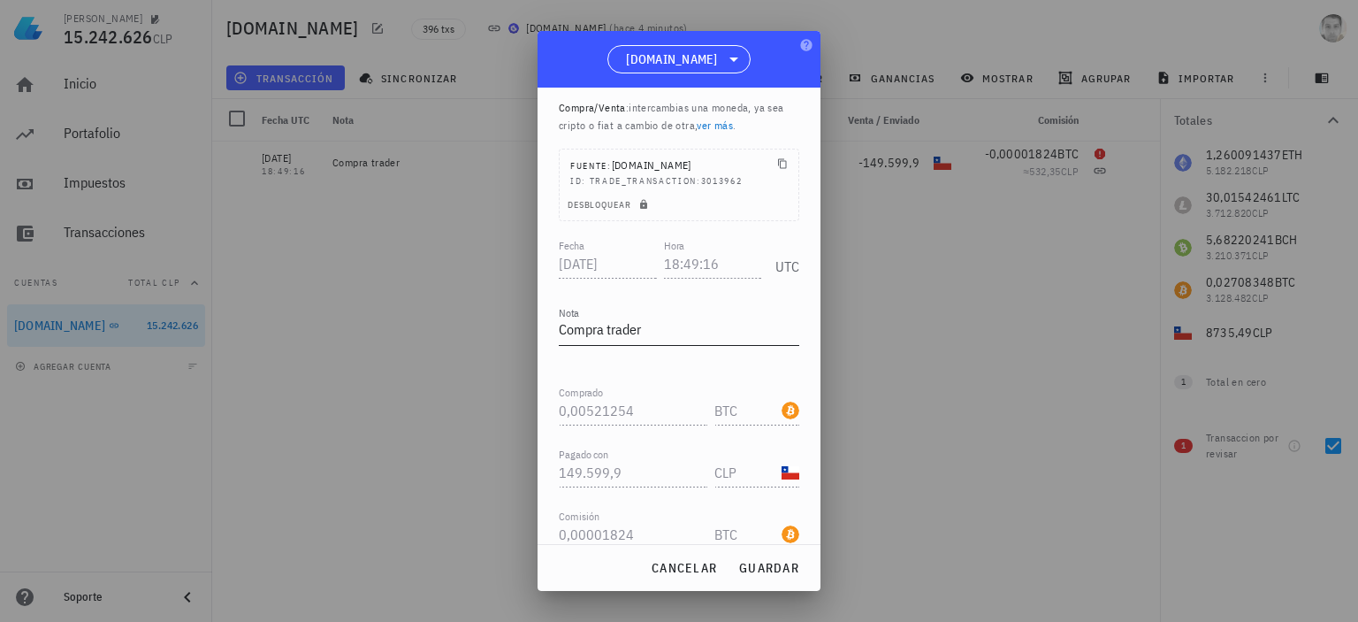
scroll to position [0, 0]
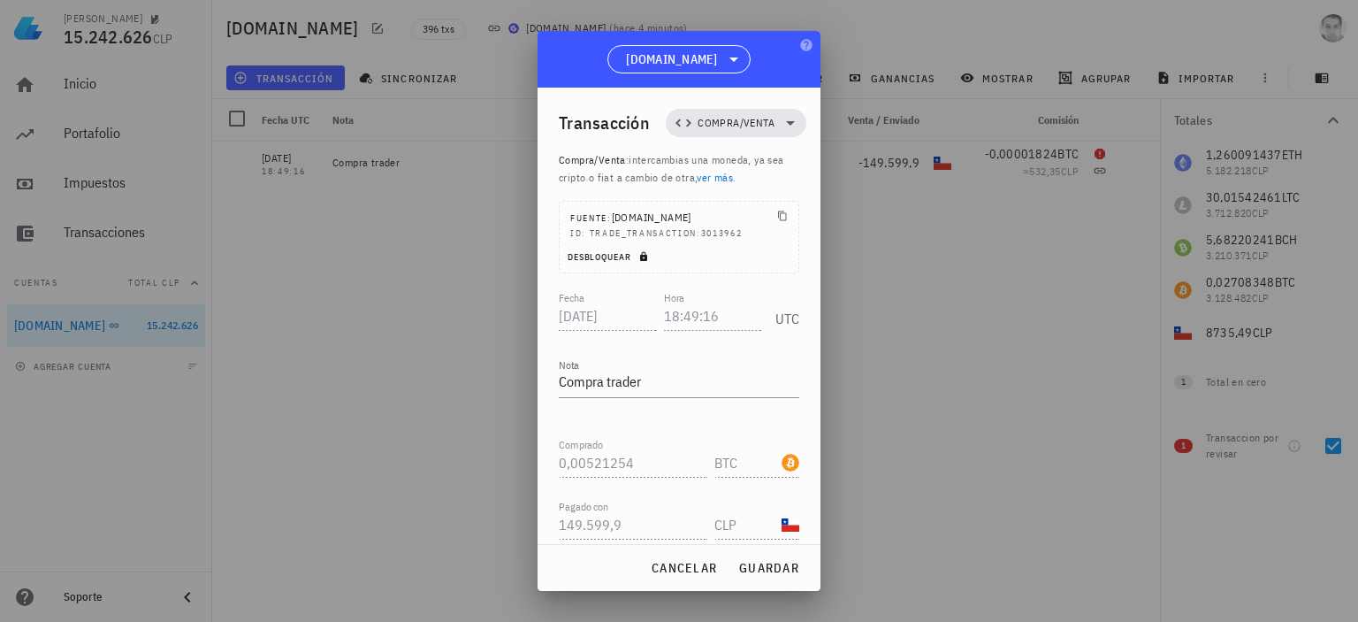
click at [605, 261] on span "Desbloquear" at bounding box center [610, 256] width 86 height 11
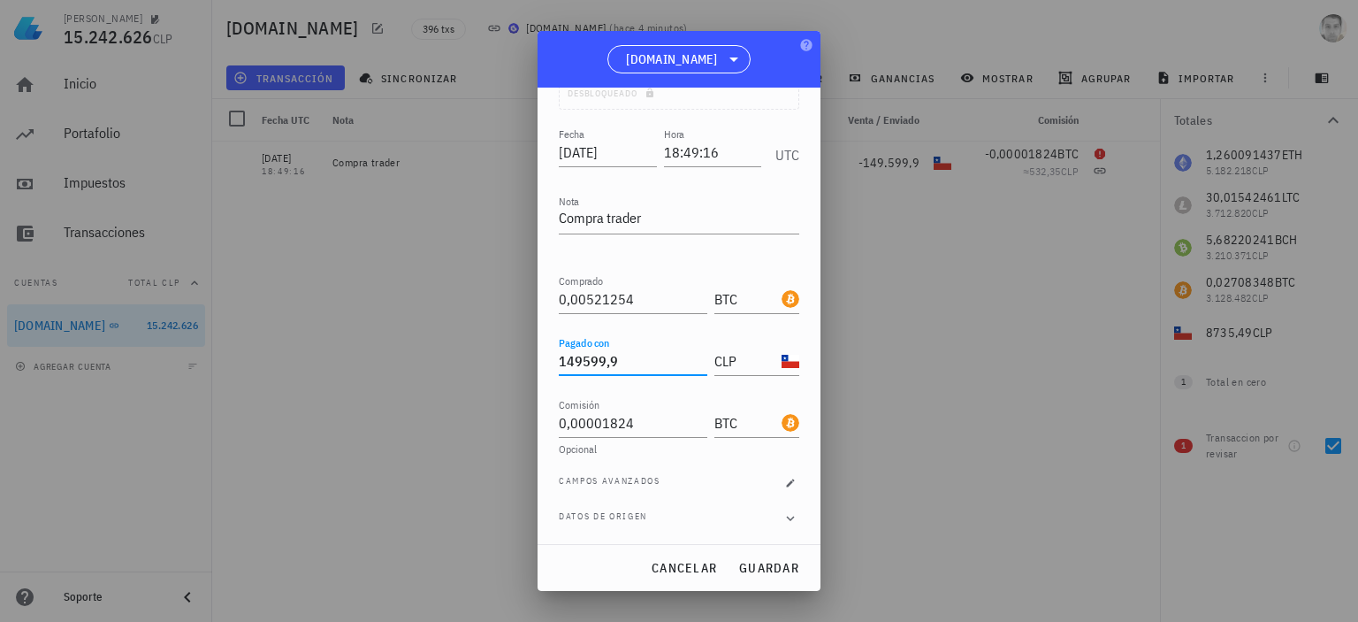
click at [635, 354] on input "149599,9" at bounding box center [633, 361] width 149 height 28
click at [773, 567] on span "guardar" at bounding box center [768, 568] width 61 height 16
type input "149.599,9"
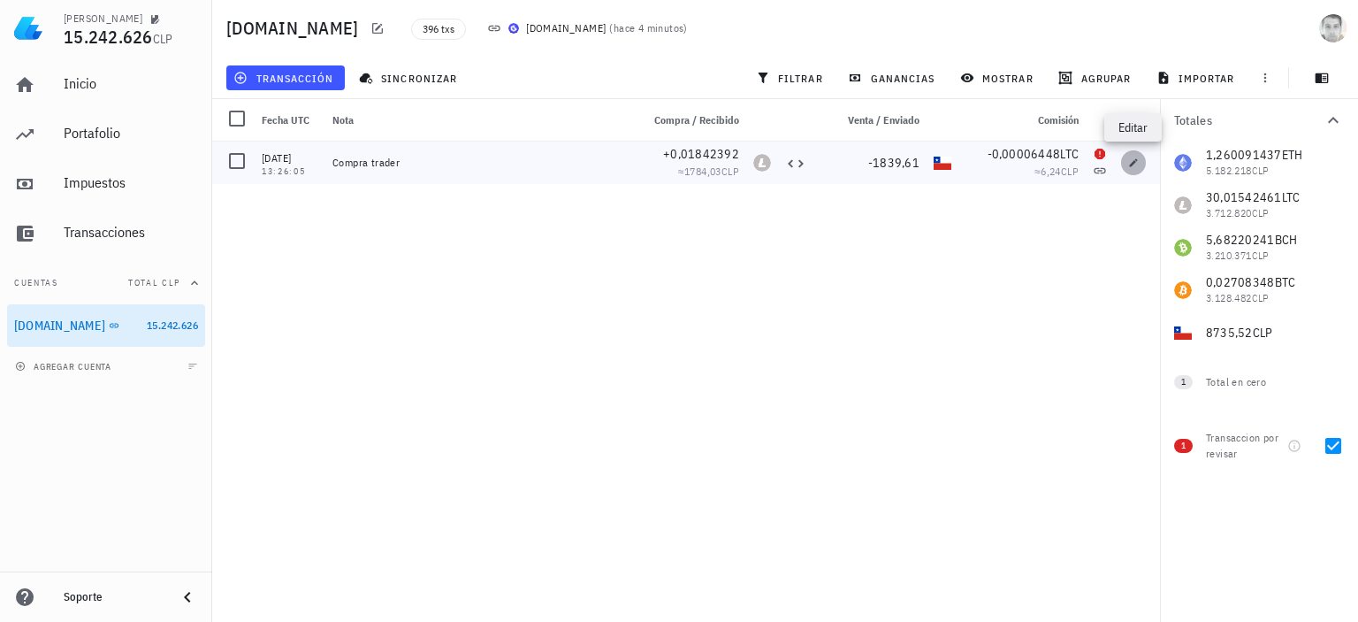
click at [1134, 158] on icon "button" at bounding box center [1133, 162] width 11 height 11
type input "2021-06-23"
type input "13:26:05"
type input "0,01842392"
type input "LTC"
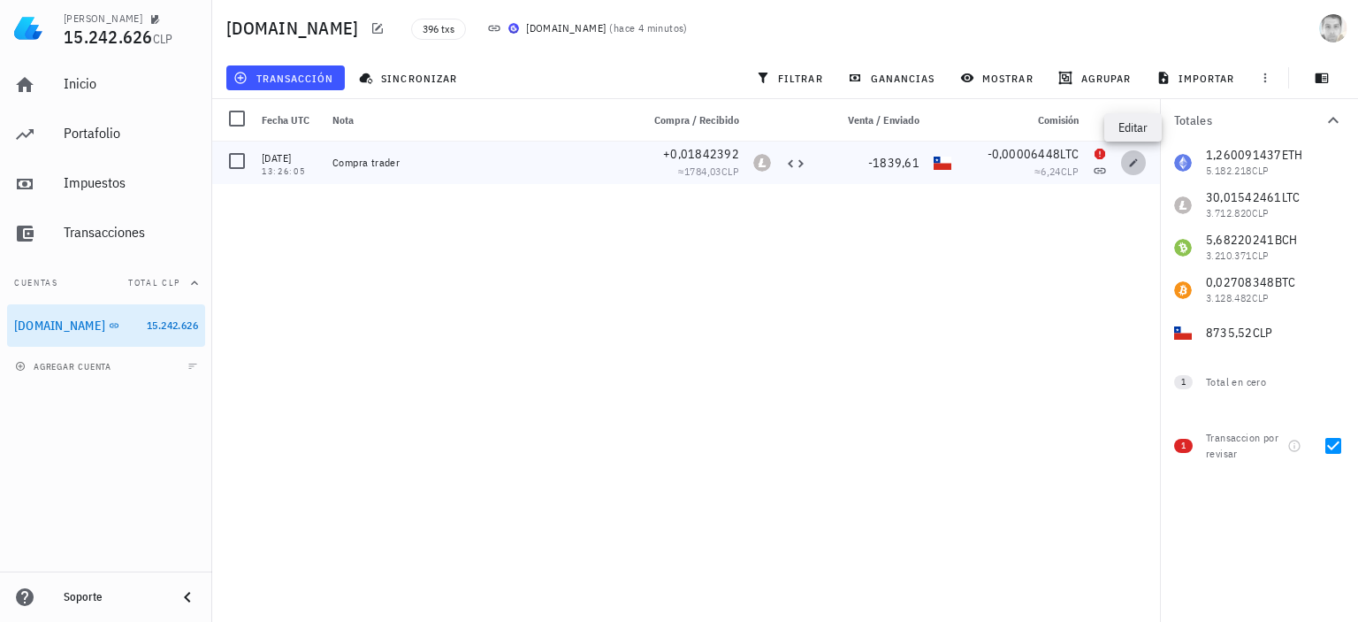
type input "1.839,61"
type input "0,00006448"
type input "LTC"
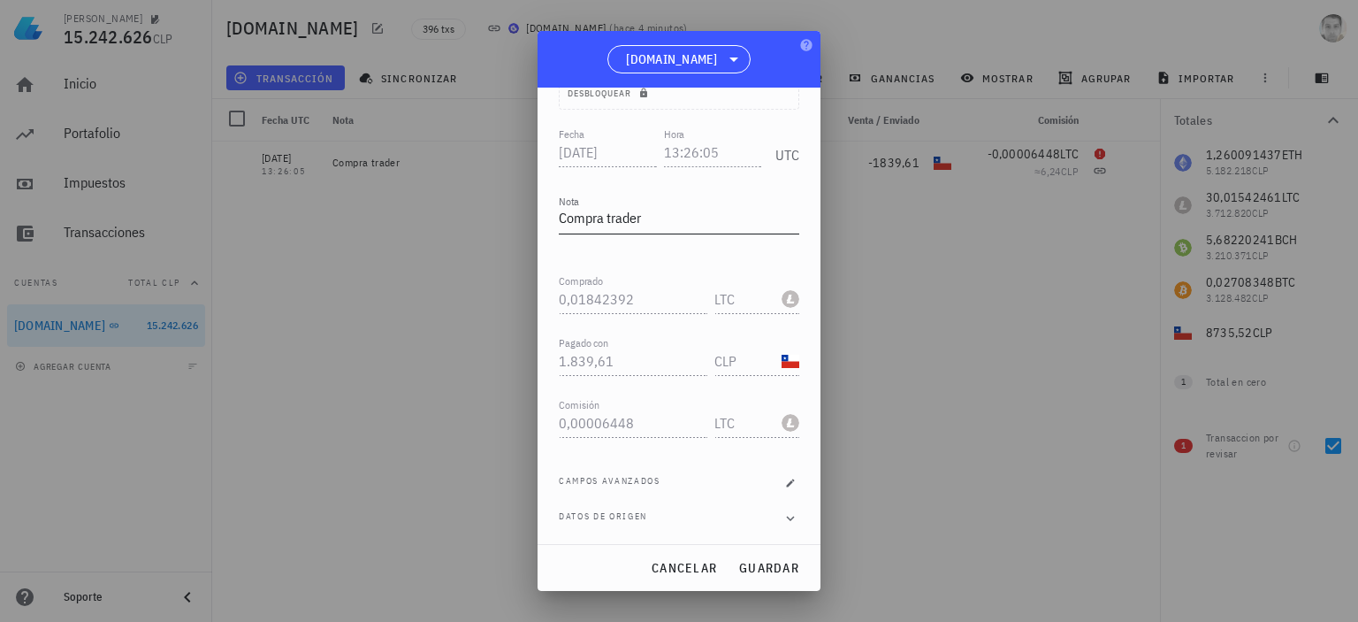
scroll to position [0, 0]
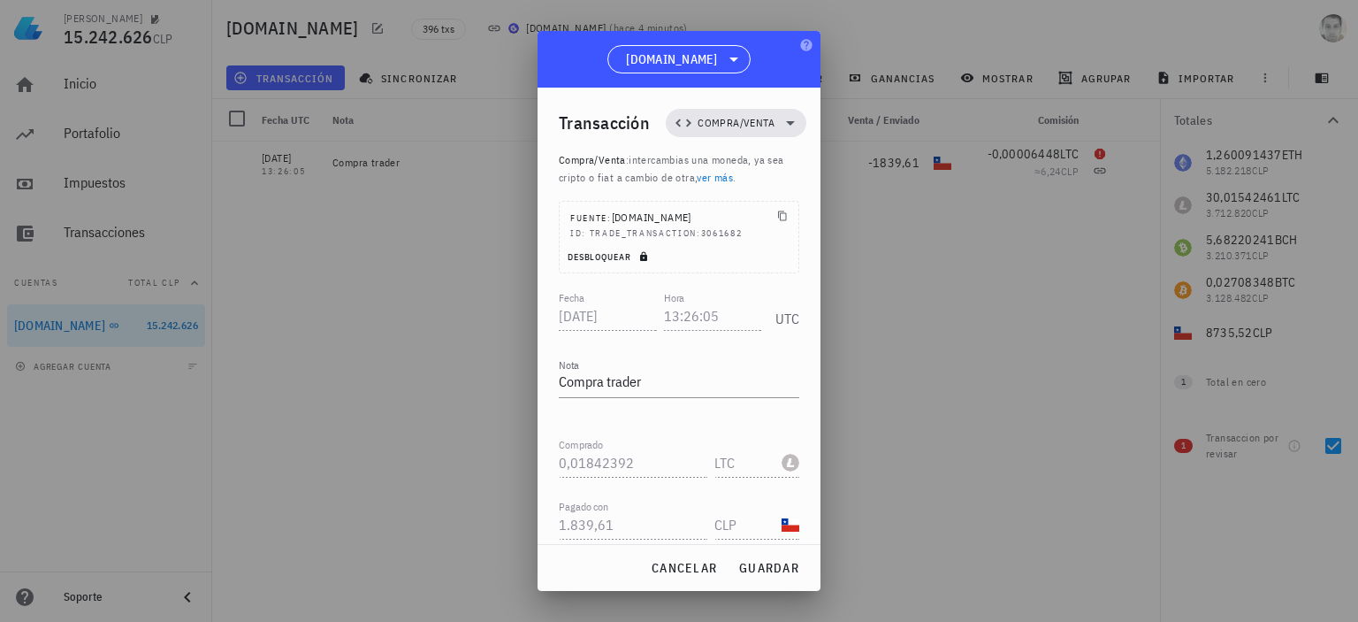
click at [626, 256] on span "Desbloquear" at bounding box center [610, 256] width 86 height 11
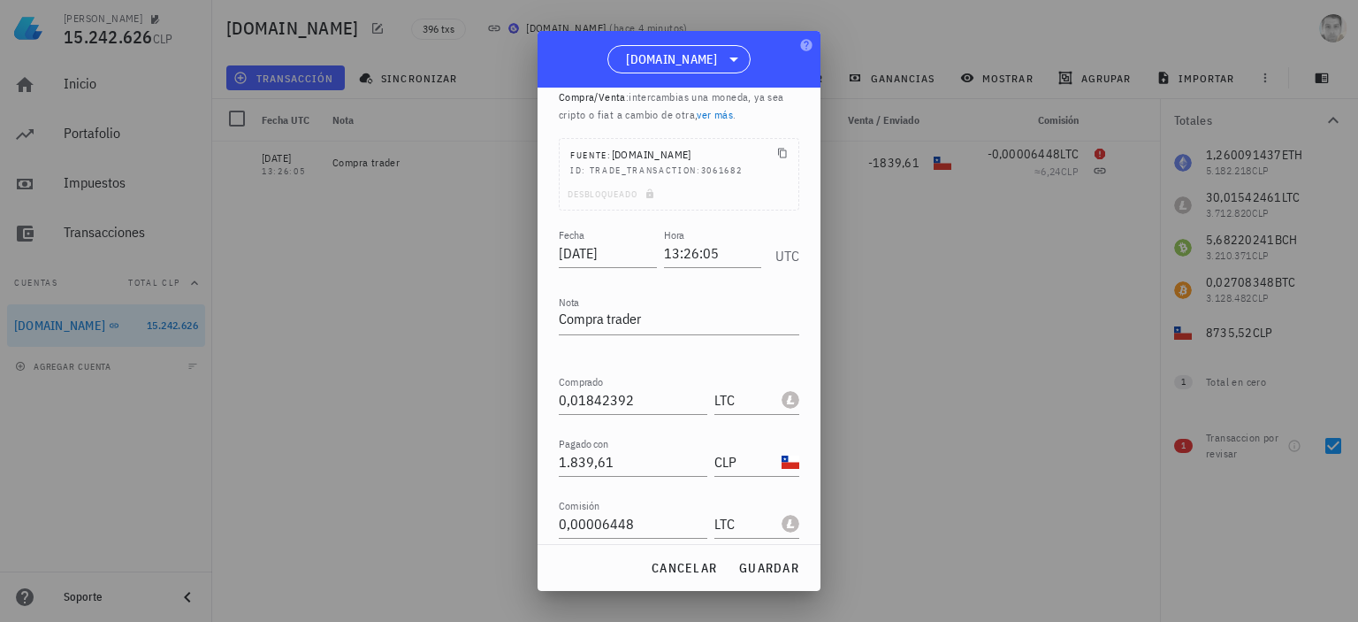
scroll to position [88, 0]
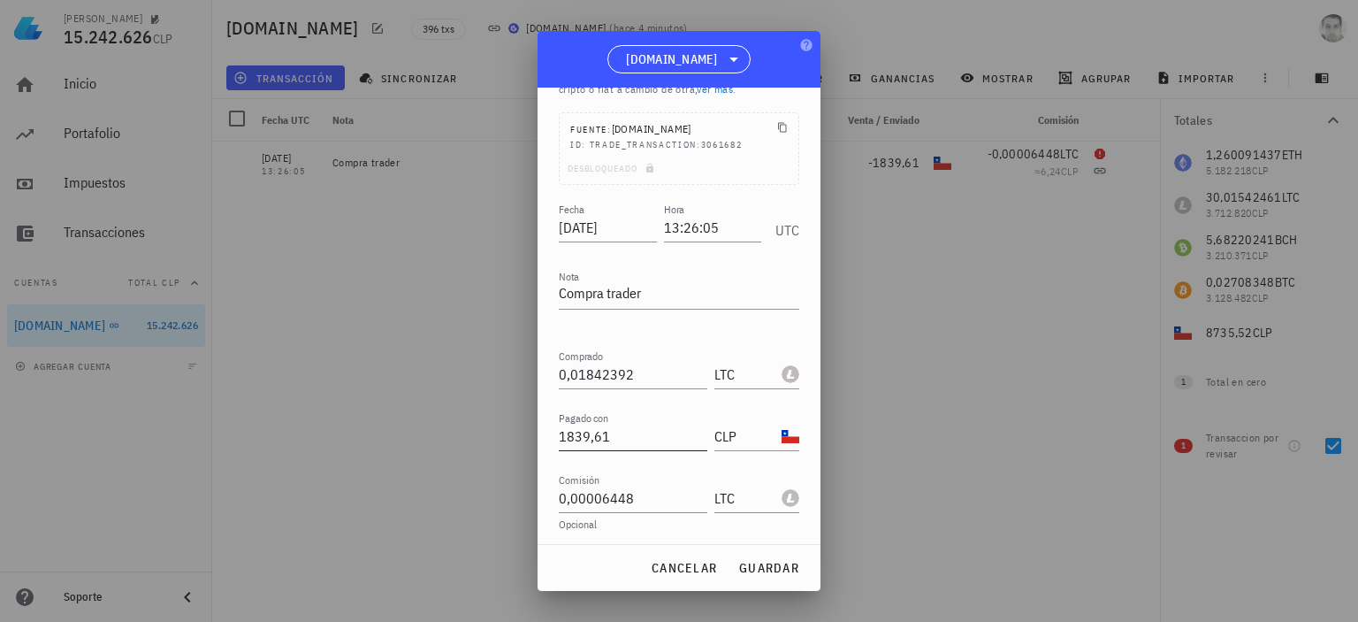
click at [633, 431] on input "1839,61" at bounding box center [633, 436] width 149 height 28
click at [767, 567] on span "guardar" at bounding box center [768, 568] width 61 height 16
type input "1.839,61"
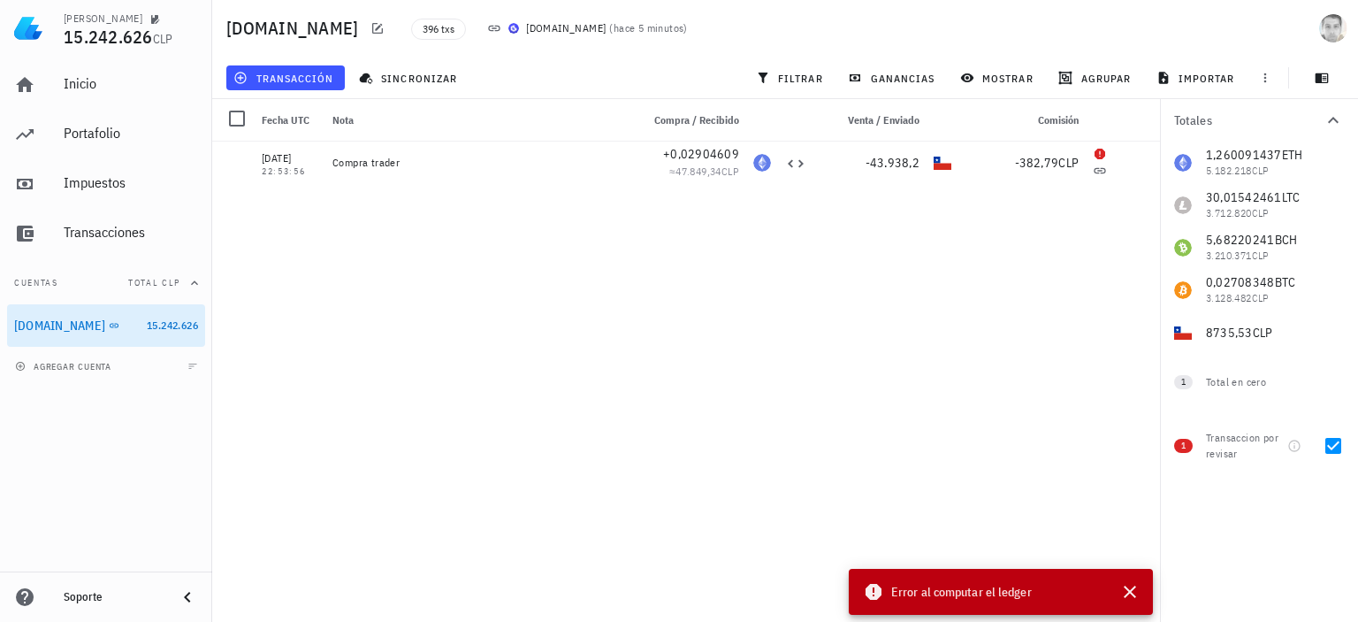
click at [966, 596] on span "Error al computar el ledger" at bounding box center [961, 591] width 141 height 19
click at [1132, 167] on icon "button" at bounding box center [1133, 162] width 11 height 11
type input "2025-04-10"
type input "22:53:56"
type input "0,029046093"
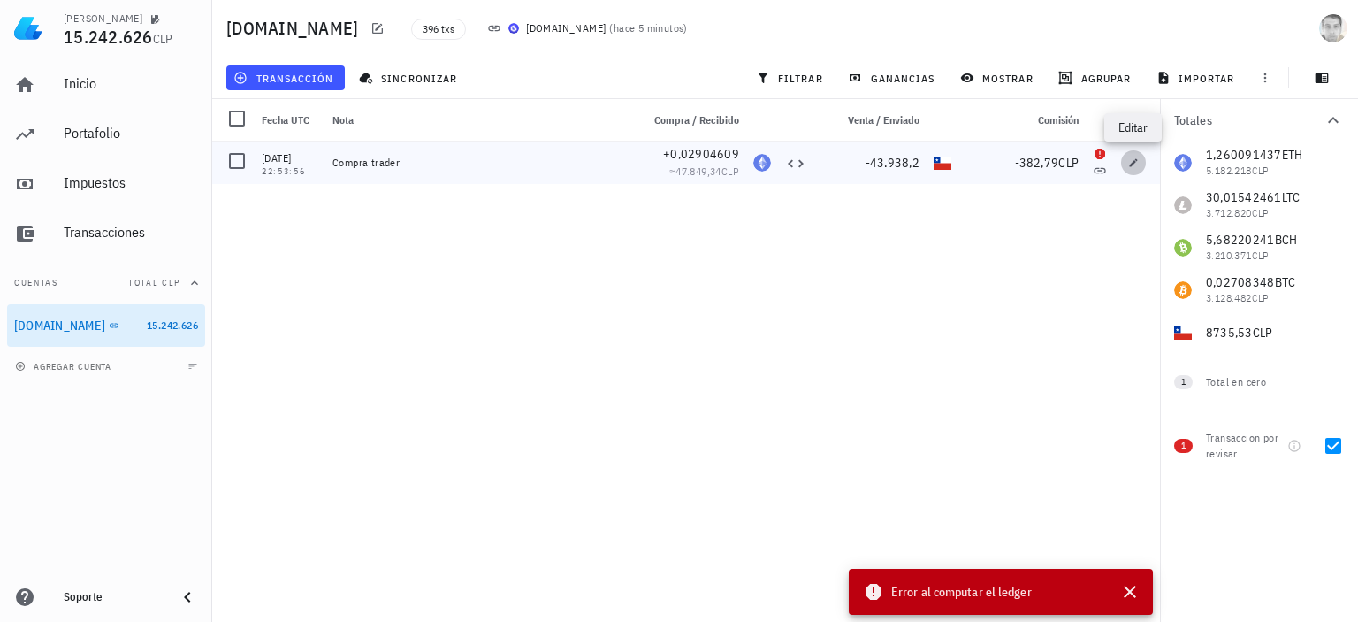
type input "ETH"
type input "43.938,2"
type input "382,79"
type input "CLP"
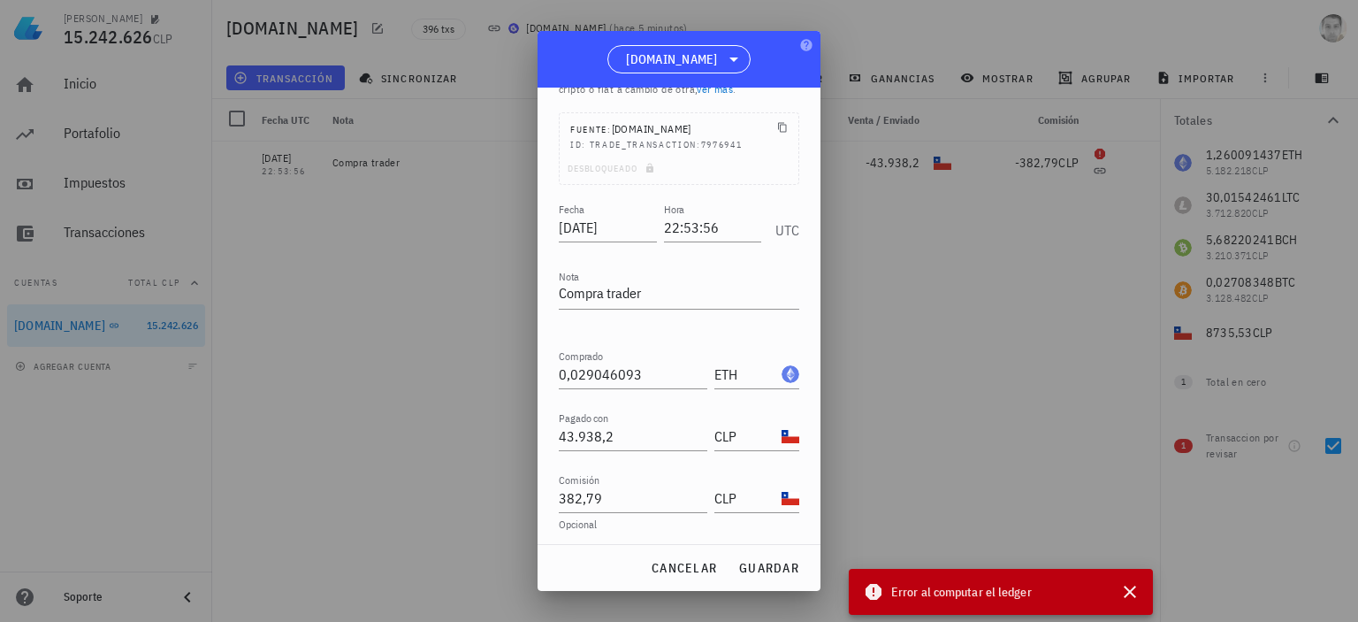
click at [877, 141] on div at bounding box center [679, 311] width 1358 height 622
click at [672, 558] on button "cancelar" at bounding box center [684, 568] width 80 height 32
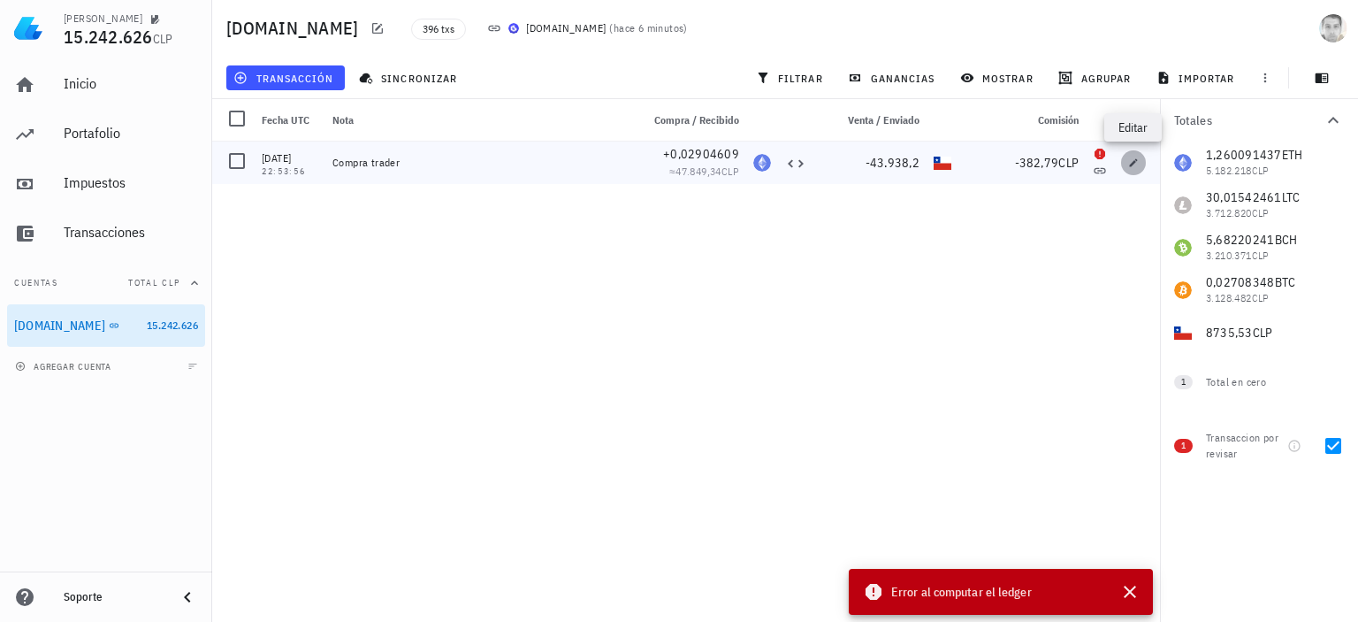
click at [1130, 164] on icon "button" at bounding box center [1133, 162] width 11 height 11
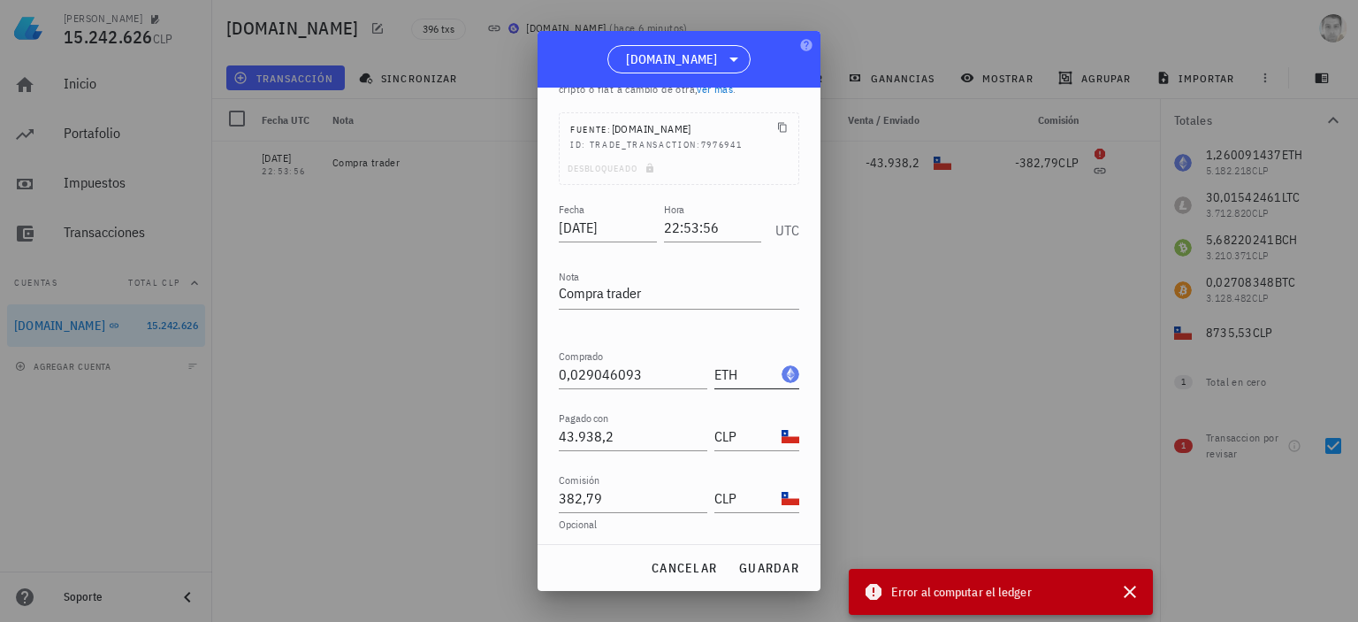
scroll to position [0, 0]
drag, startPoint x: 607, startPoint y: 420, endPoint x: 614, endPoint y: 427, distance: 10.0
click at [607, 419] on label "Pagado con" at bounding box center [584, 417] width 50 height 13
click at [607, 422] on input "43.938,2" at bounding box center [633, 436] width 149 height 28
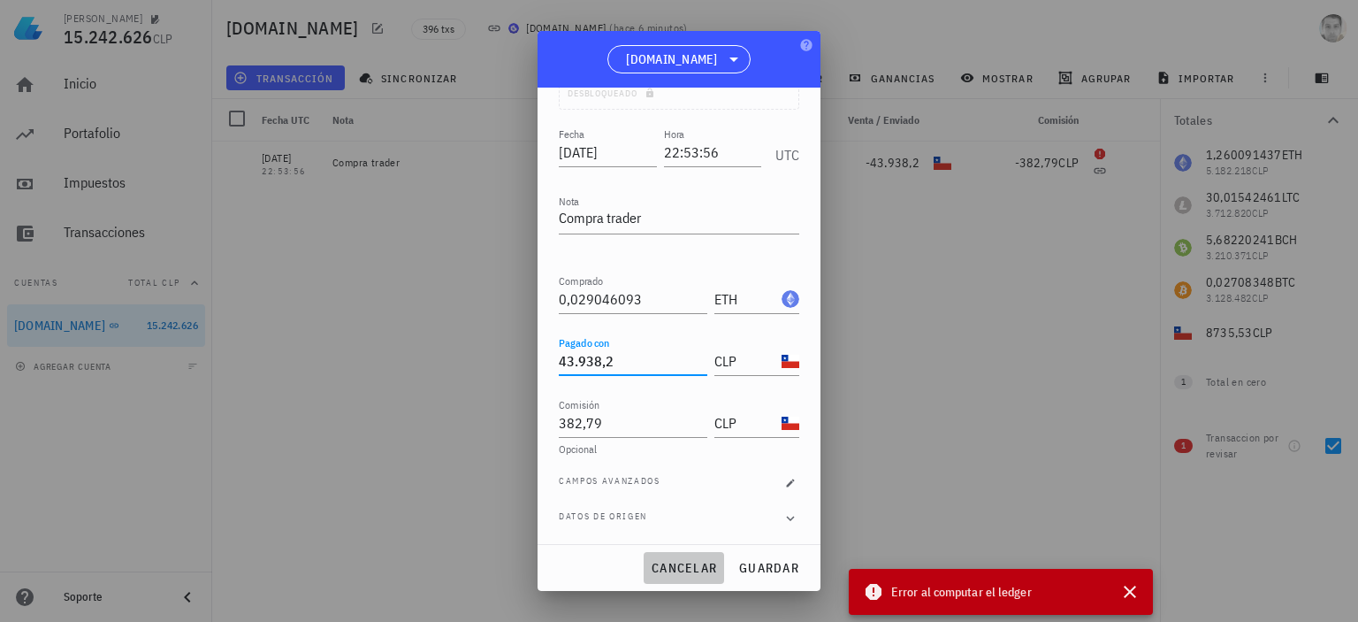
click at [686, 577] on button "cancelar" at bounding box center [684, 568] width 80 height 32
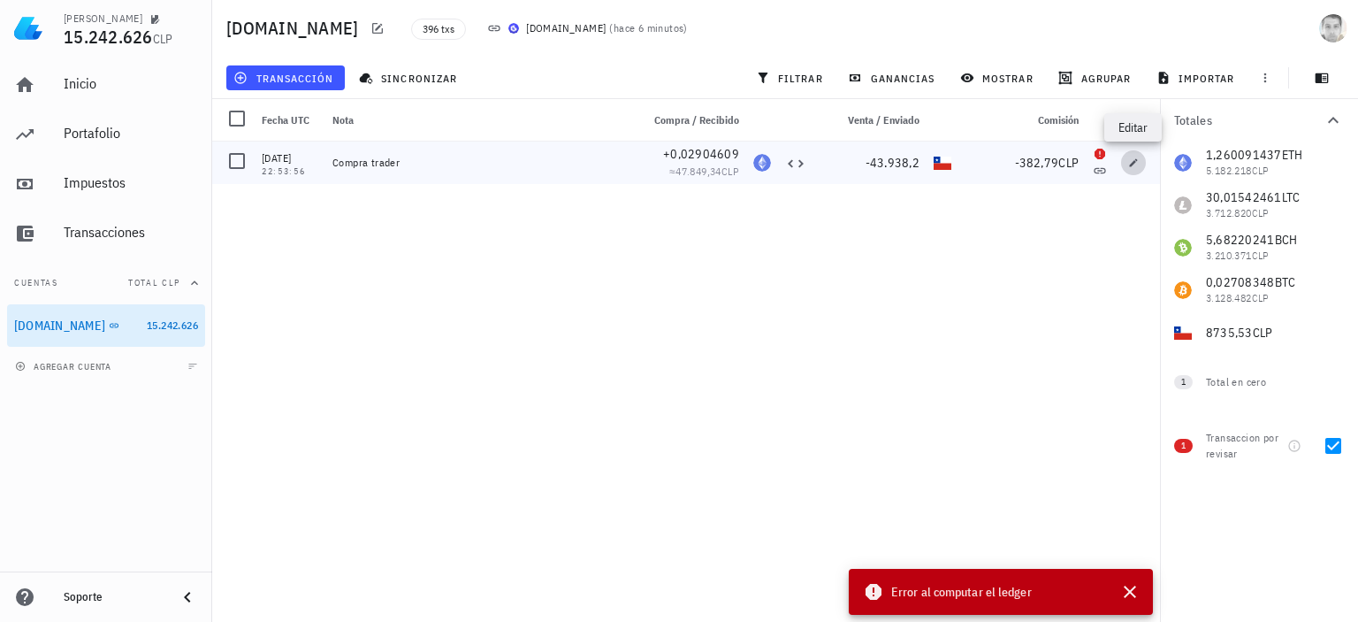
click at [1132, 165] on icon "button" at bounding box center [1133, 162] width 11 height 11
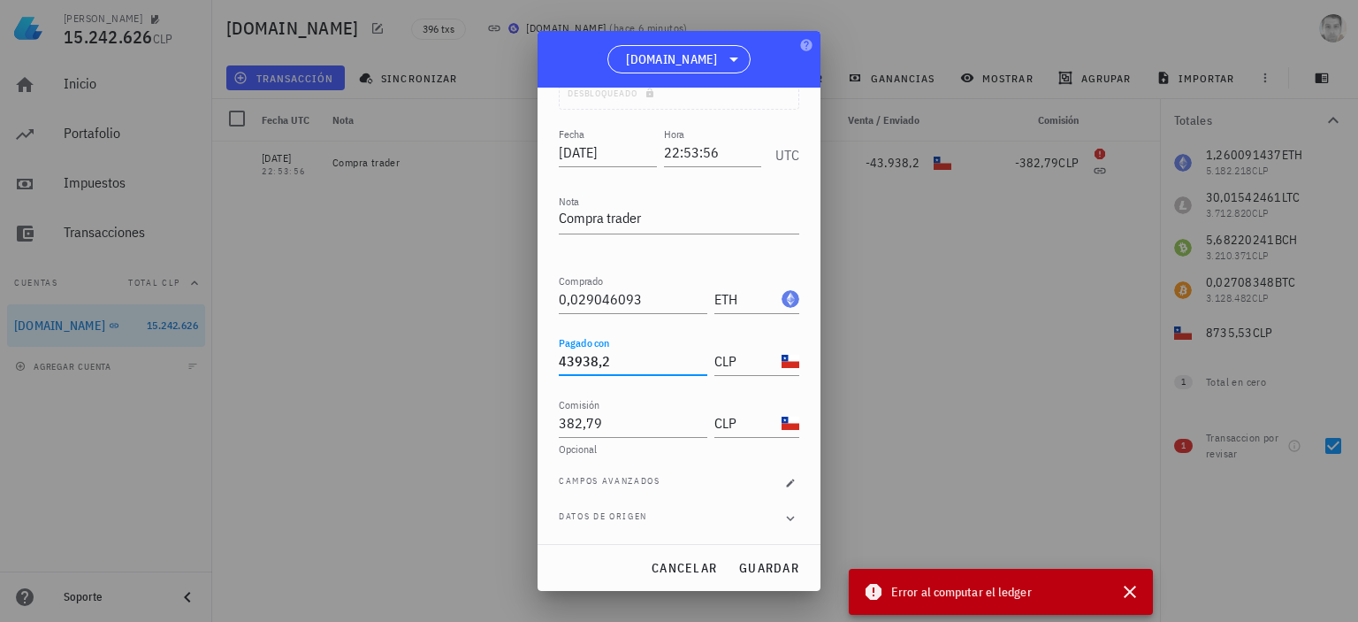
click at [617, 356] on input "43938,2" at bounding box center [633, 361] width 149 height 28
click at [765, 576] on button "guardar" at bounding box center [768, 568] width 75 height 32
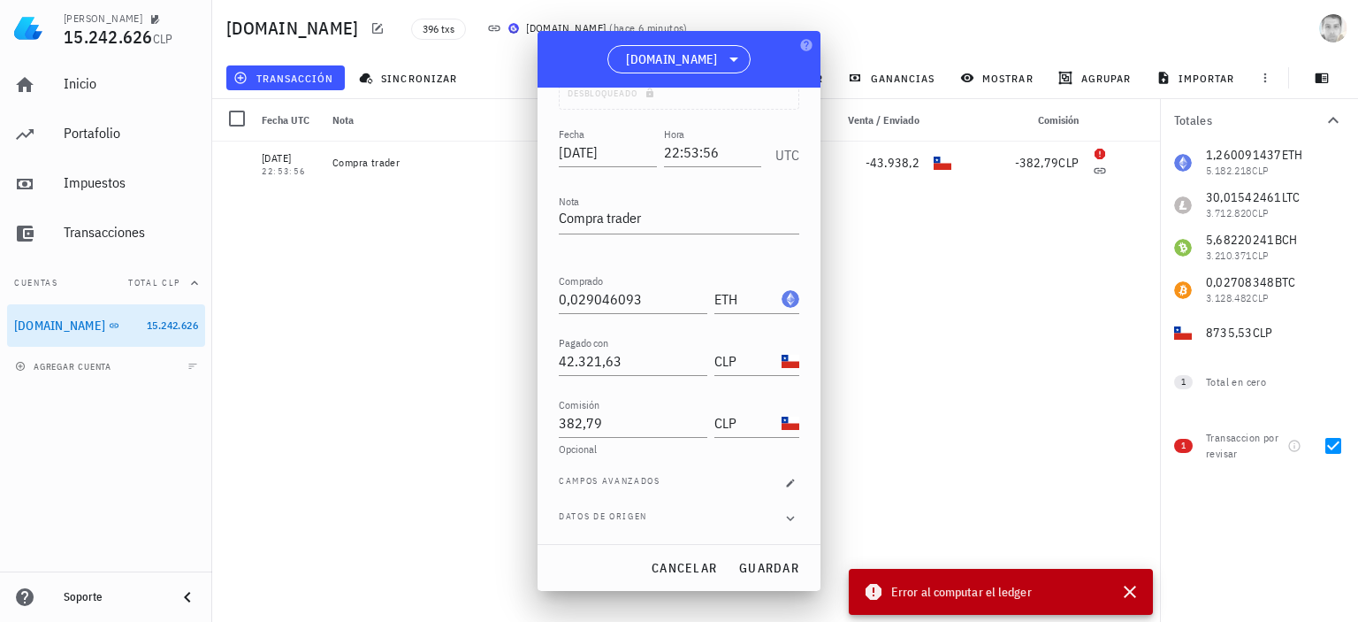
type input "43.938,2"
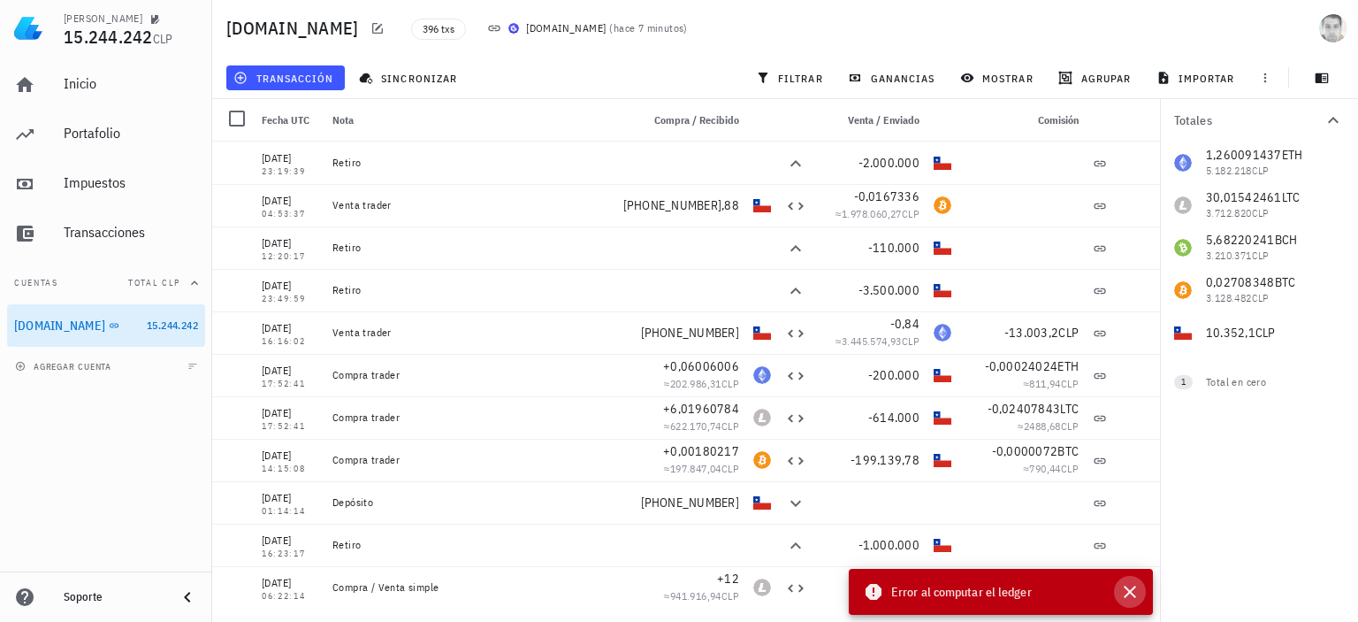
click at [1134, 587] on icon "button" at bounding box center [1130, 591] width 12 height 12
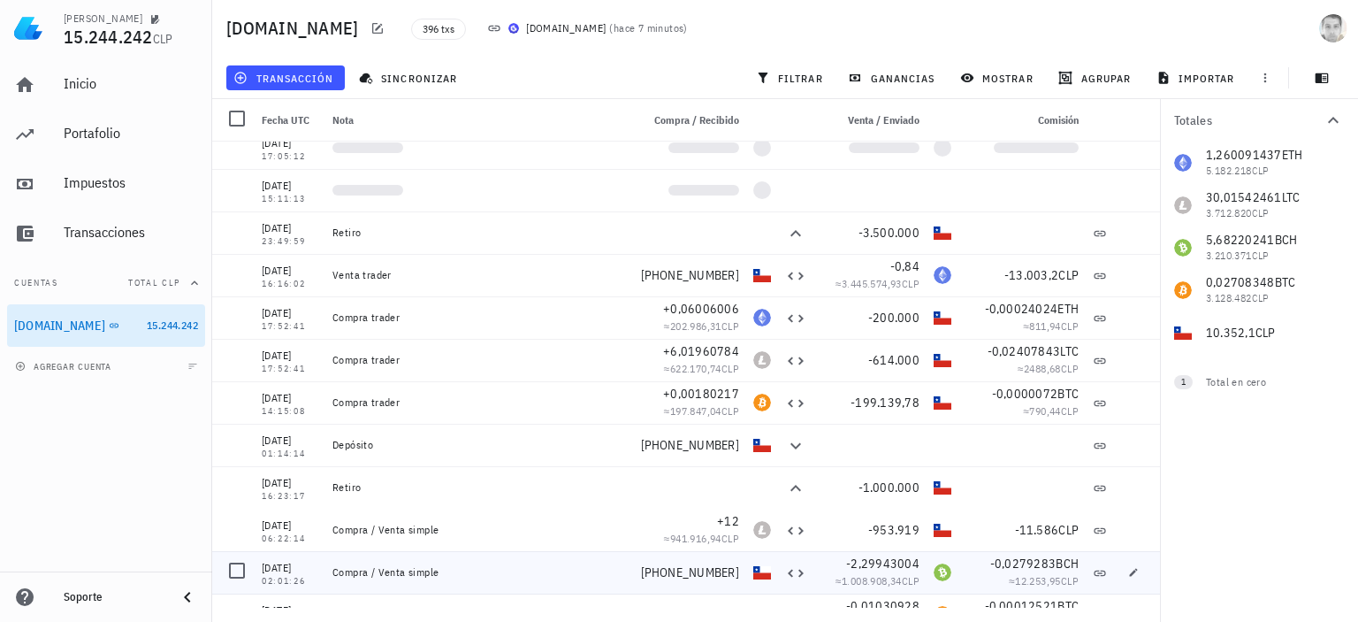
scroll to position [0, 0]
